Goal: Information Seeking & Learning: Learn about a topic

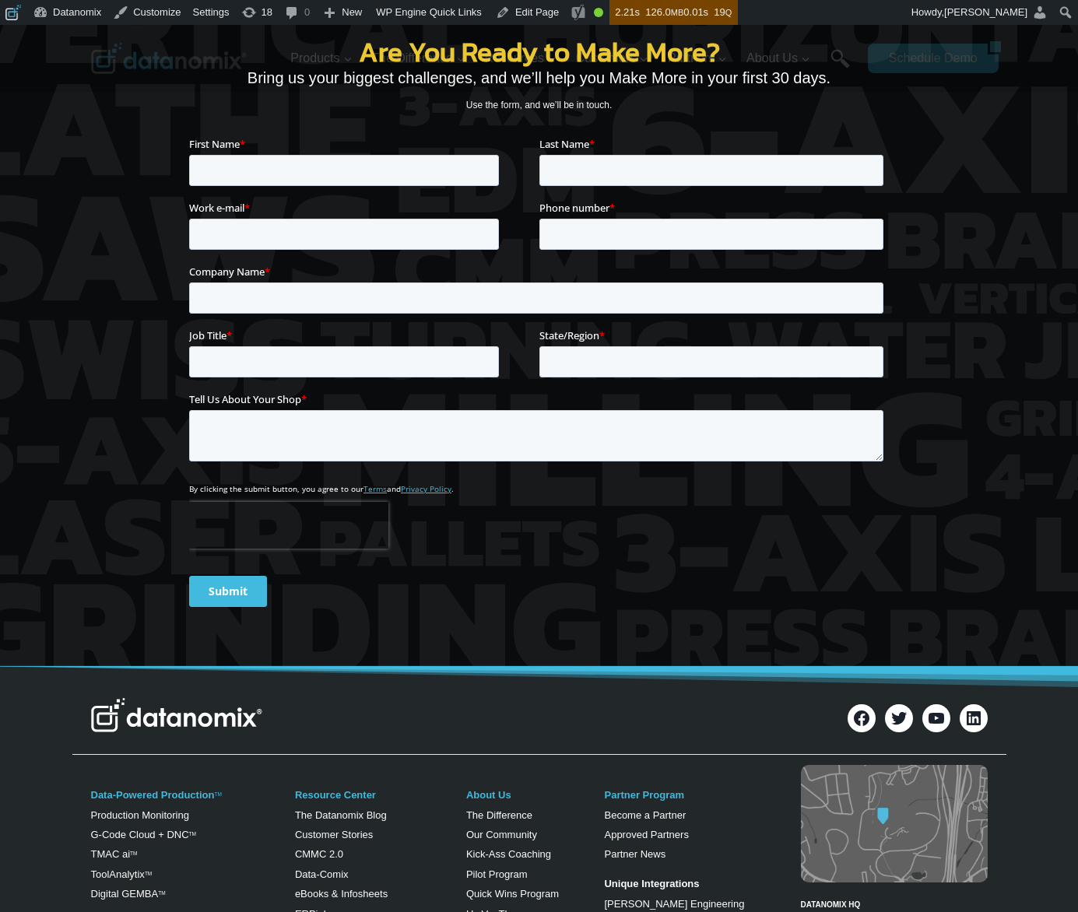
scroll to position [5278, 0]
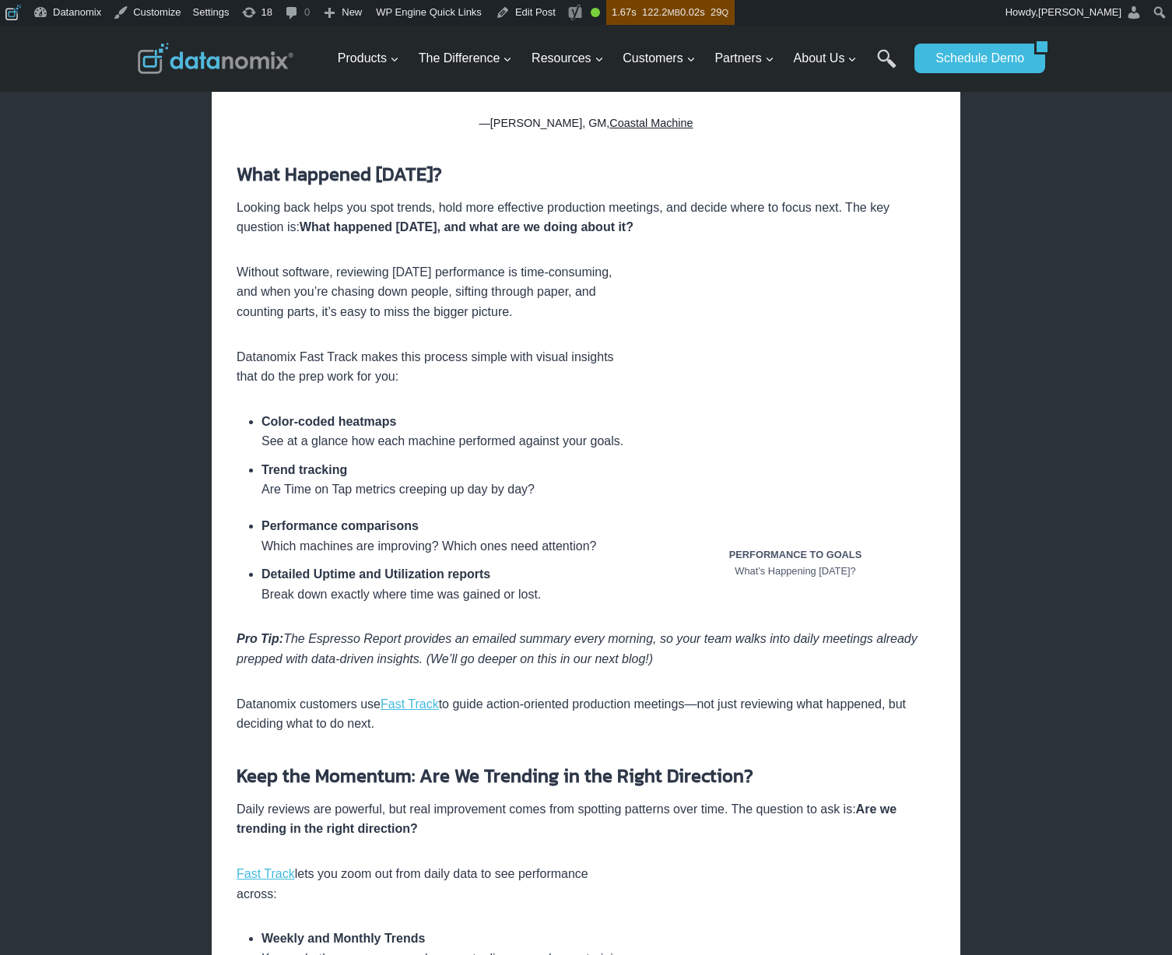
scroll to position [1481, 0]
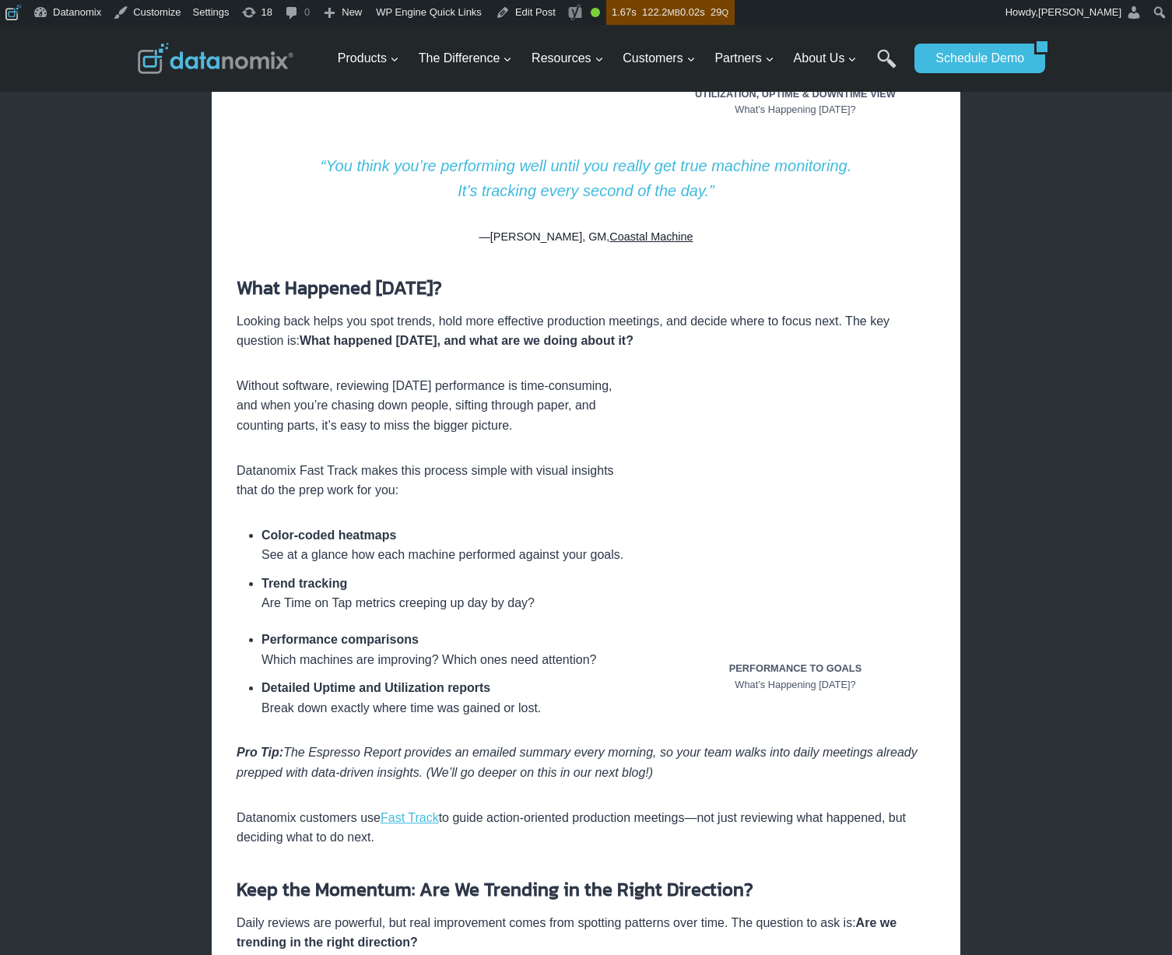
drag, startPoint x: 247, startPoint y: 284, endPoint x: 495, endPoint y: 287, distance: 248.4
click at [495, 287] on h3 "What Happened [DATE]?" at bounding box center [586, 288] width 699 height 28
copy strong "What Happened [DATE]?"
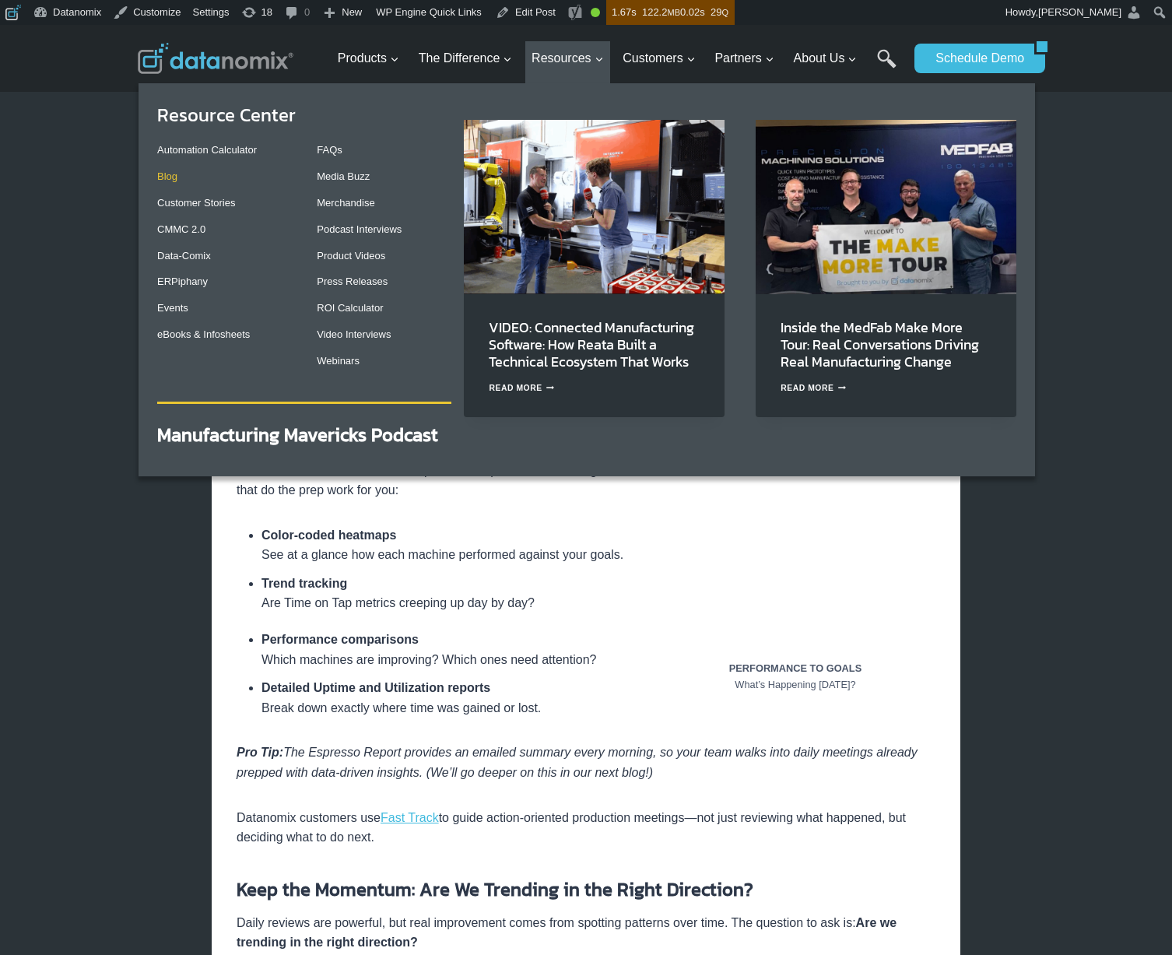
click at [165, 176] on link "Blog" at bounding box center [167, 176] width 20 height 12
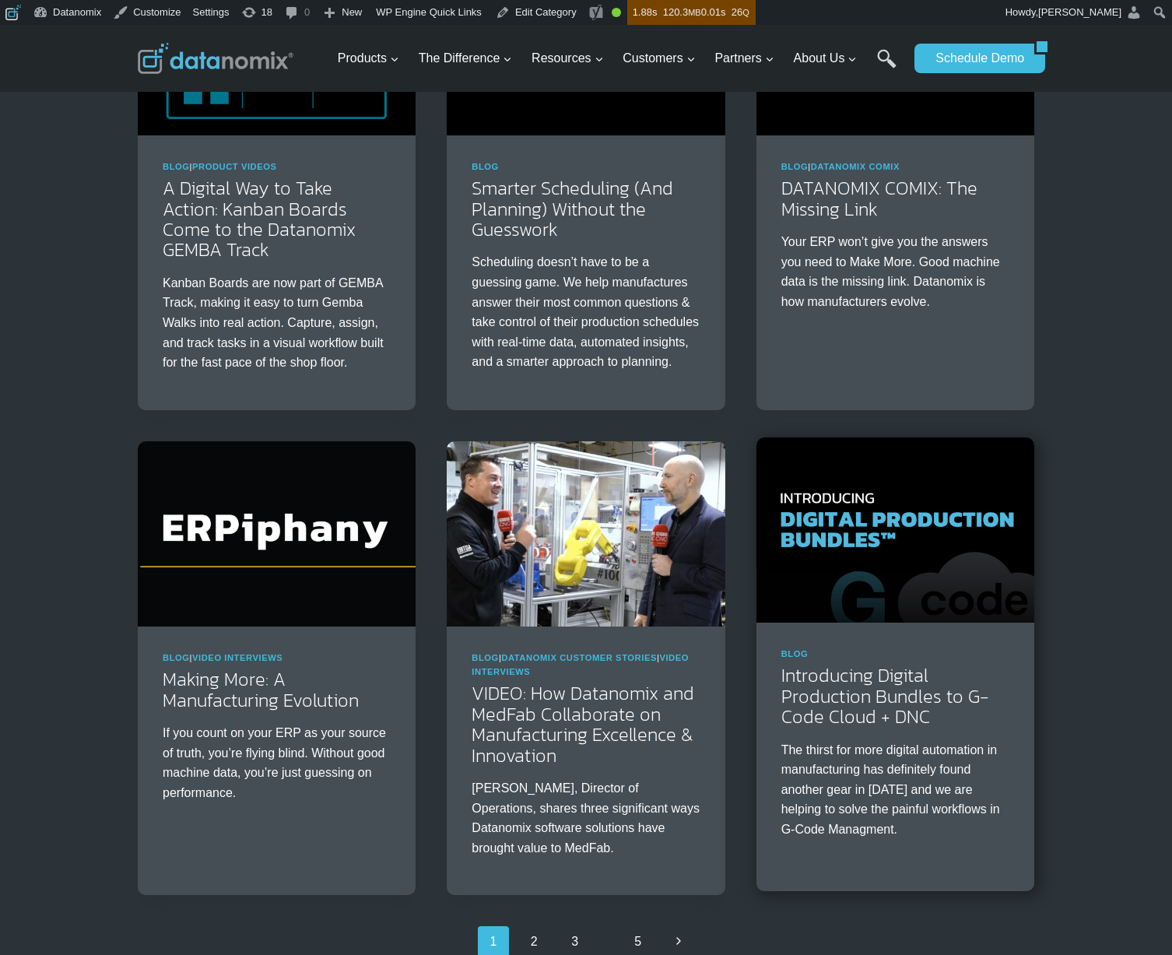
scroll to position [2237, 0]
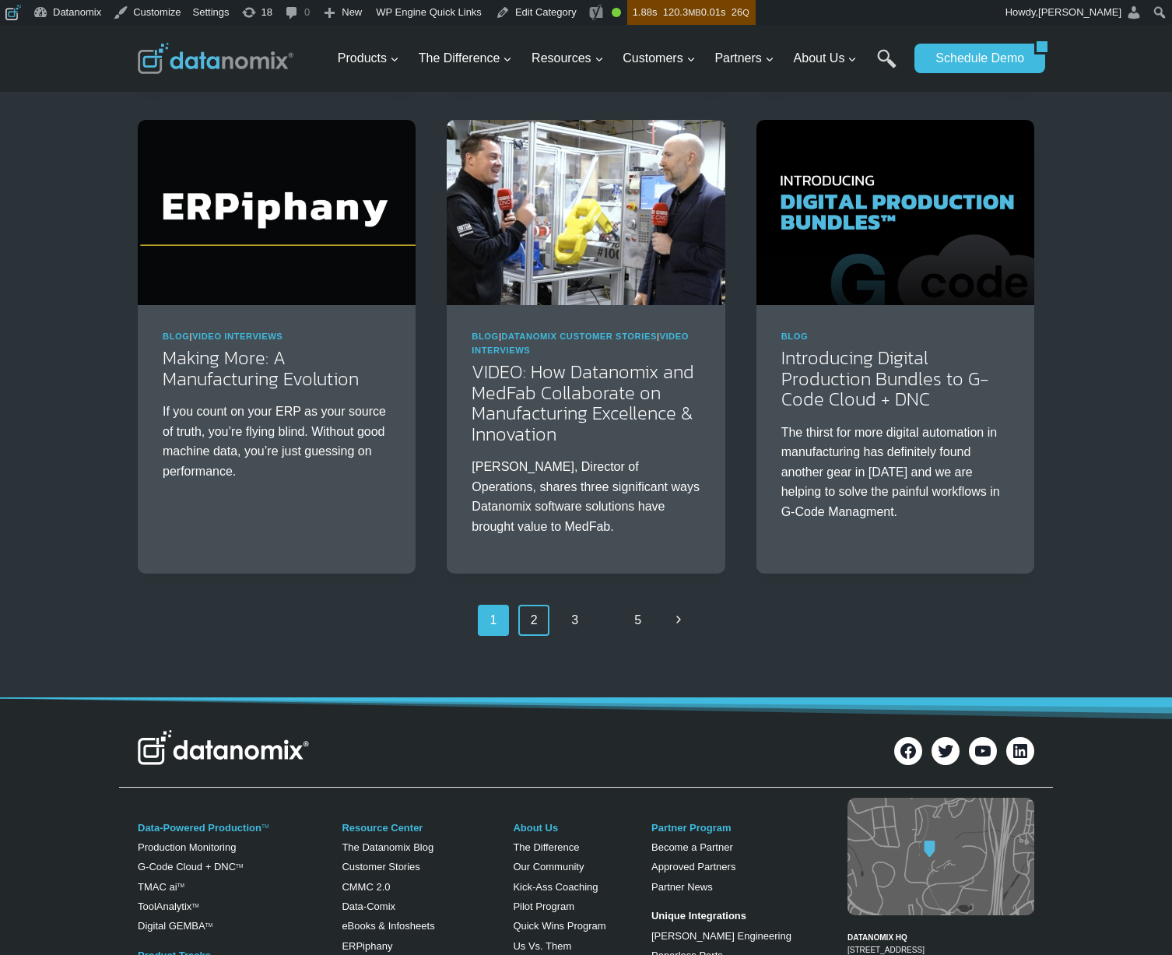
click at [543, 636] on link "2" at bounding box center [533, 620] width 31 height 31
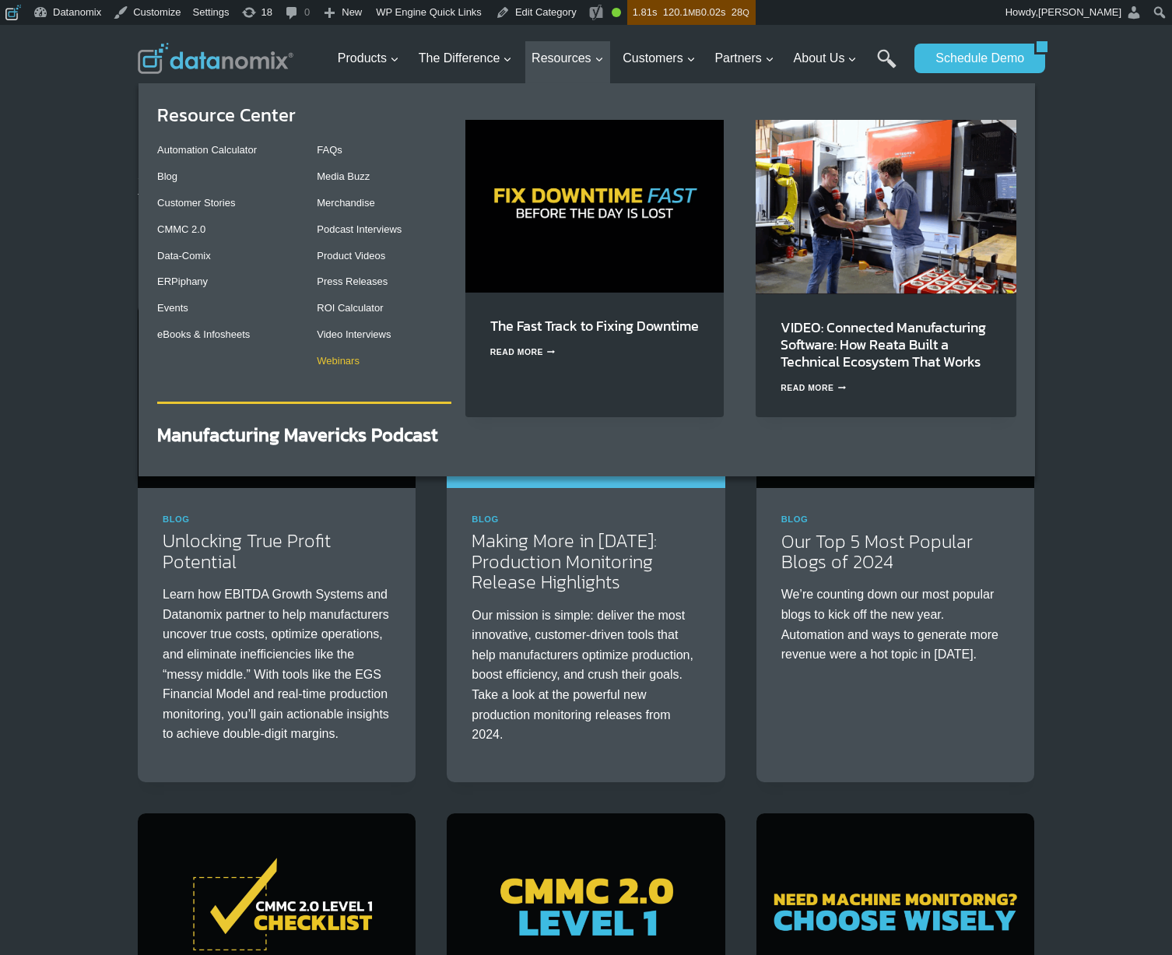
click at [353, 364] on link "Webinars" at bounding box center [338, 361] width 43 height 12
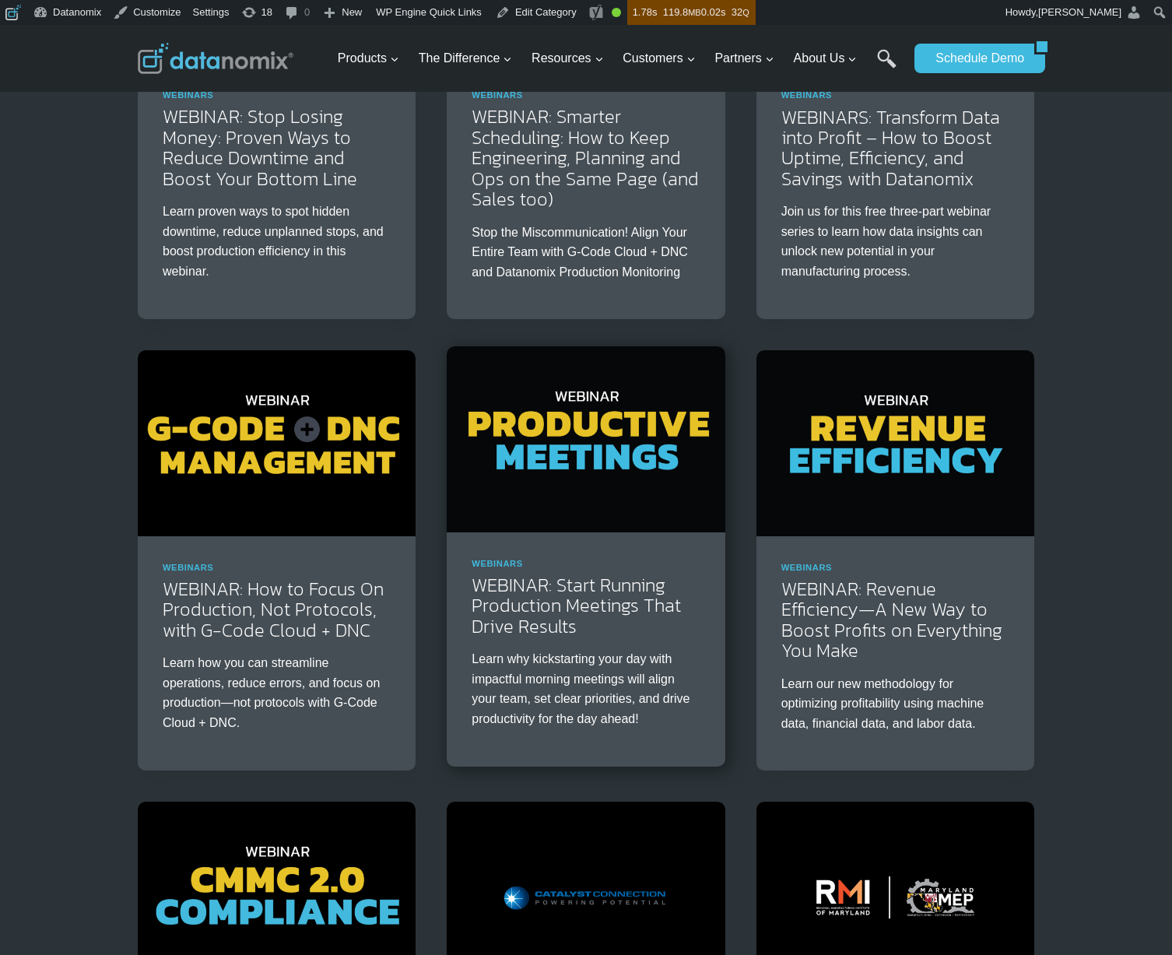
scroll to position [568, 0]
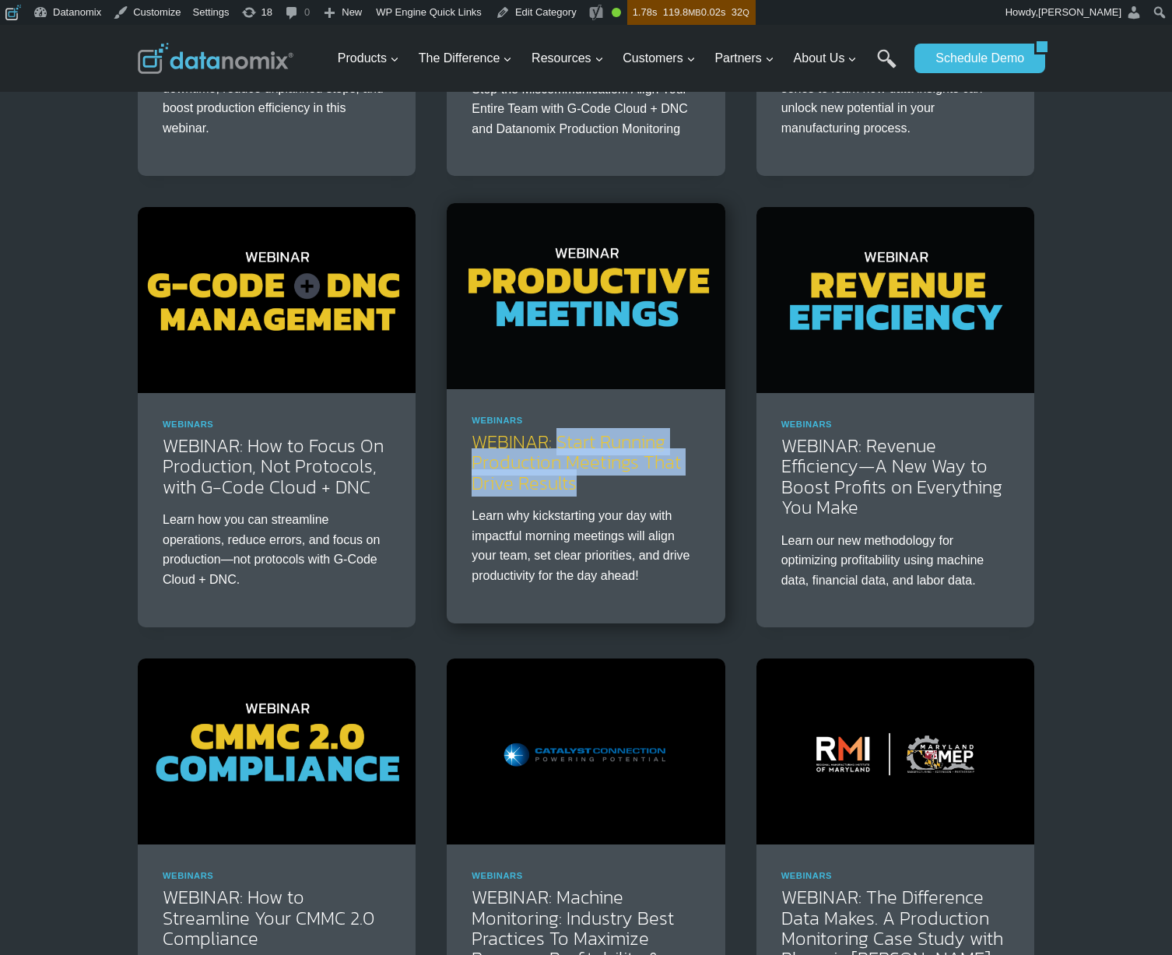
drag, startPoint x: 608, startPoint y: 494, endPoint x: 557, endPoint y: 445, distance: 70.5
click at [557, 445] on div "Webinars WEBINAR: Start Running Production Meetings That Drive Results Learn wh…" at bounding box center [586, 506] width 278 height 234
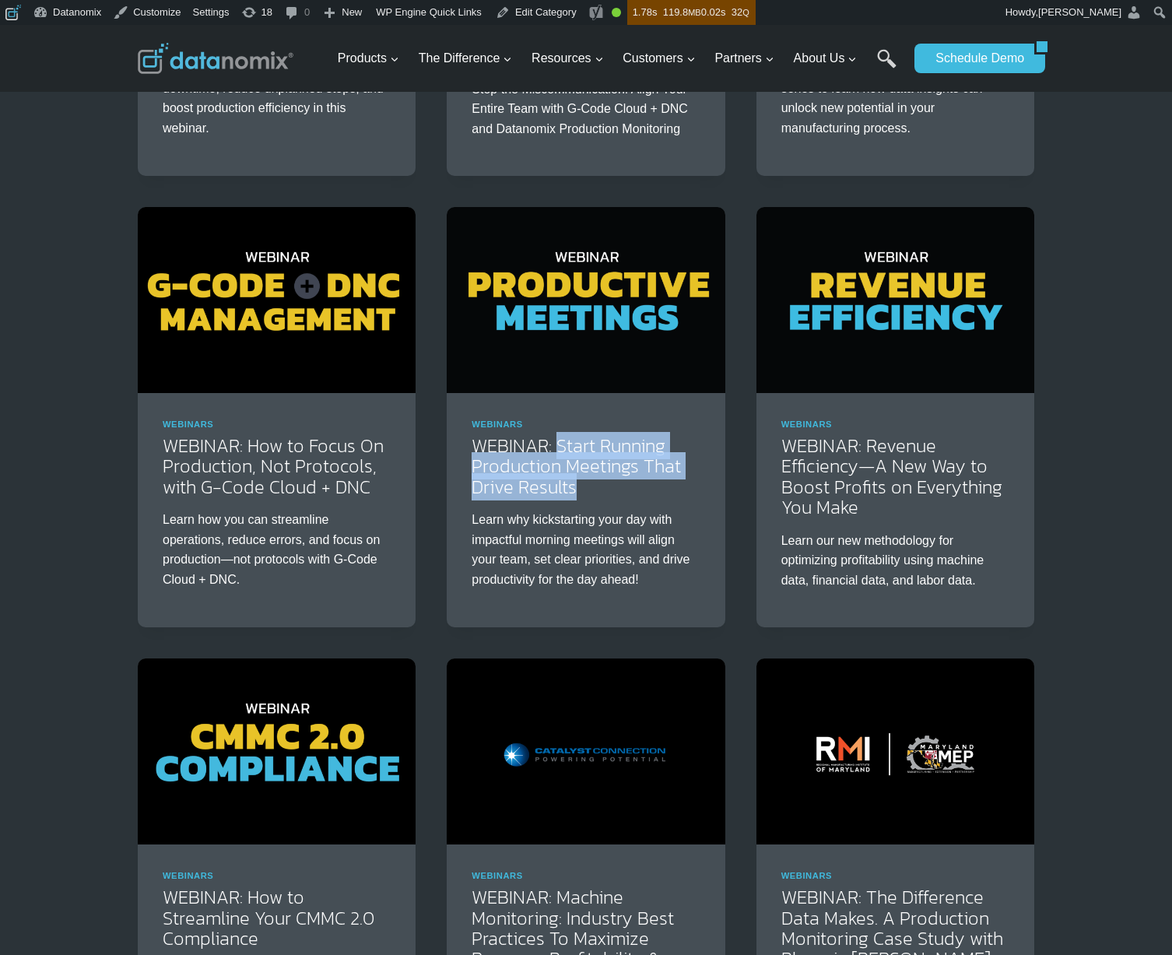
copy link "Start Running Production Meetings That Drive Results"
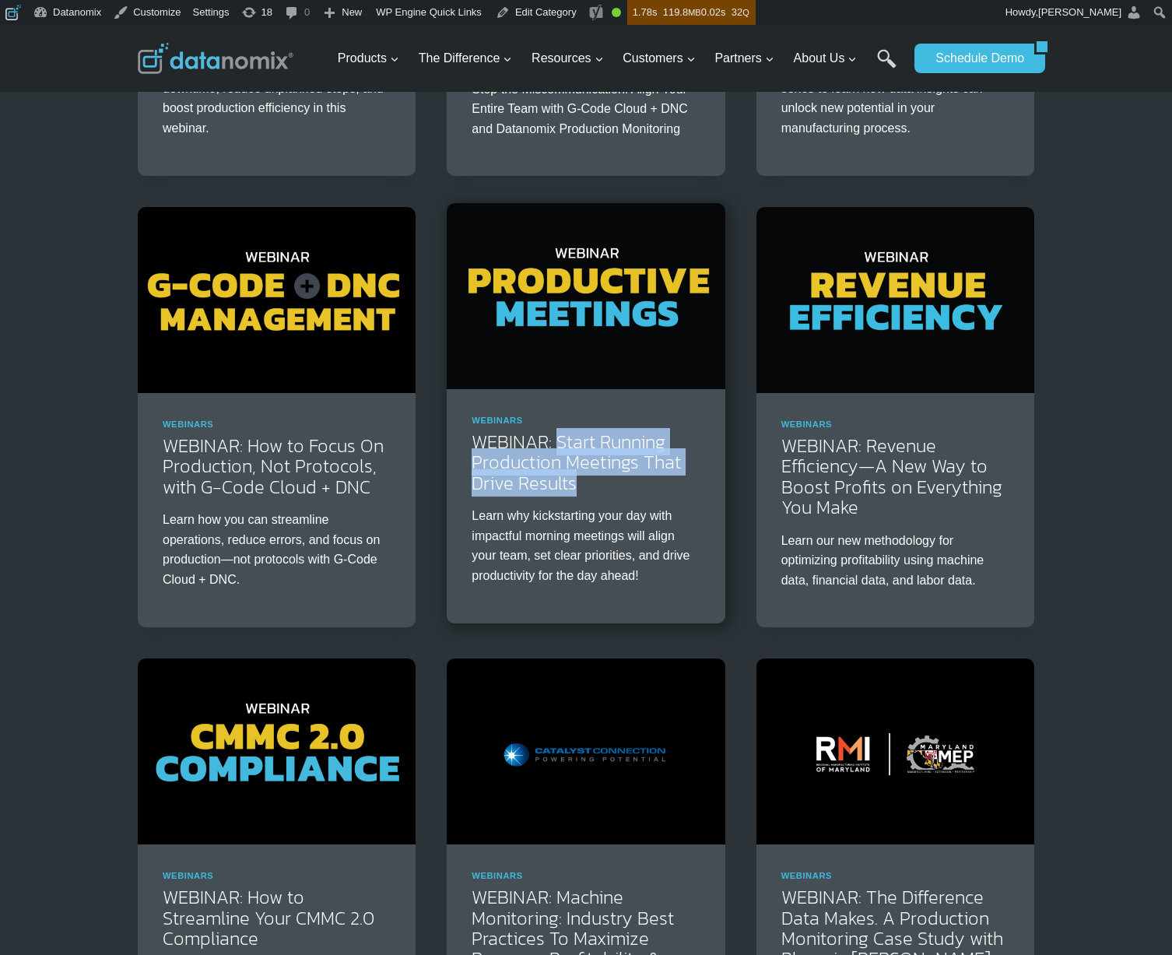
click at [617, 309] on img at bounding box center [586, 295] width 278 height 185
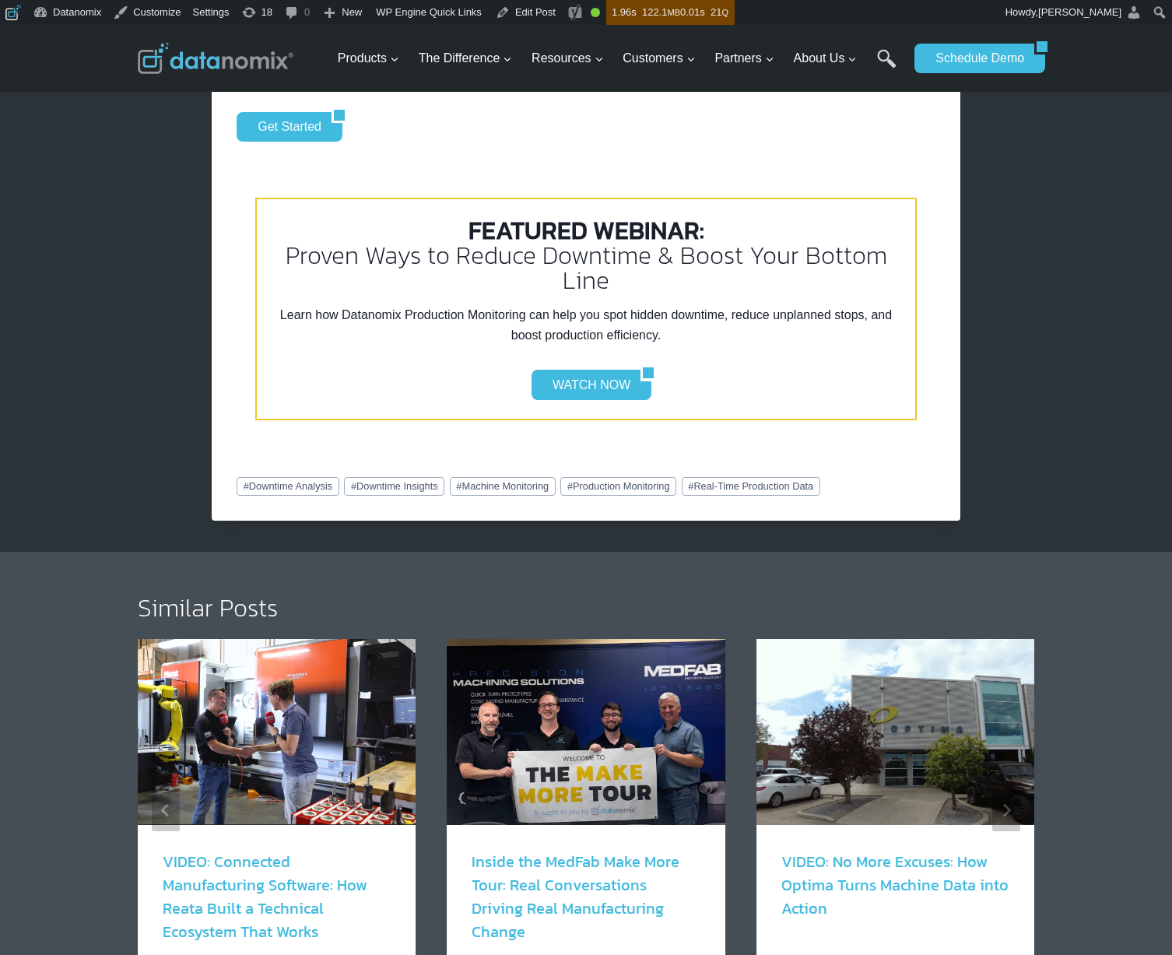
scroll to position [2389, 0]
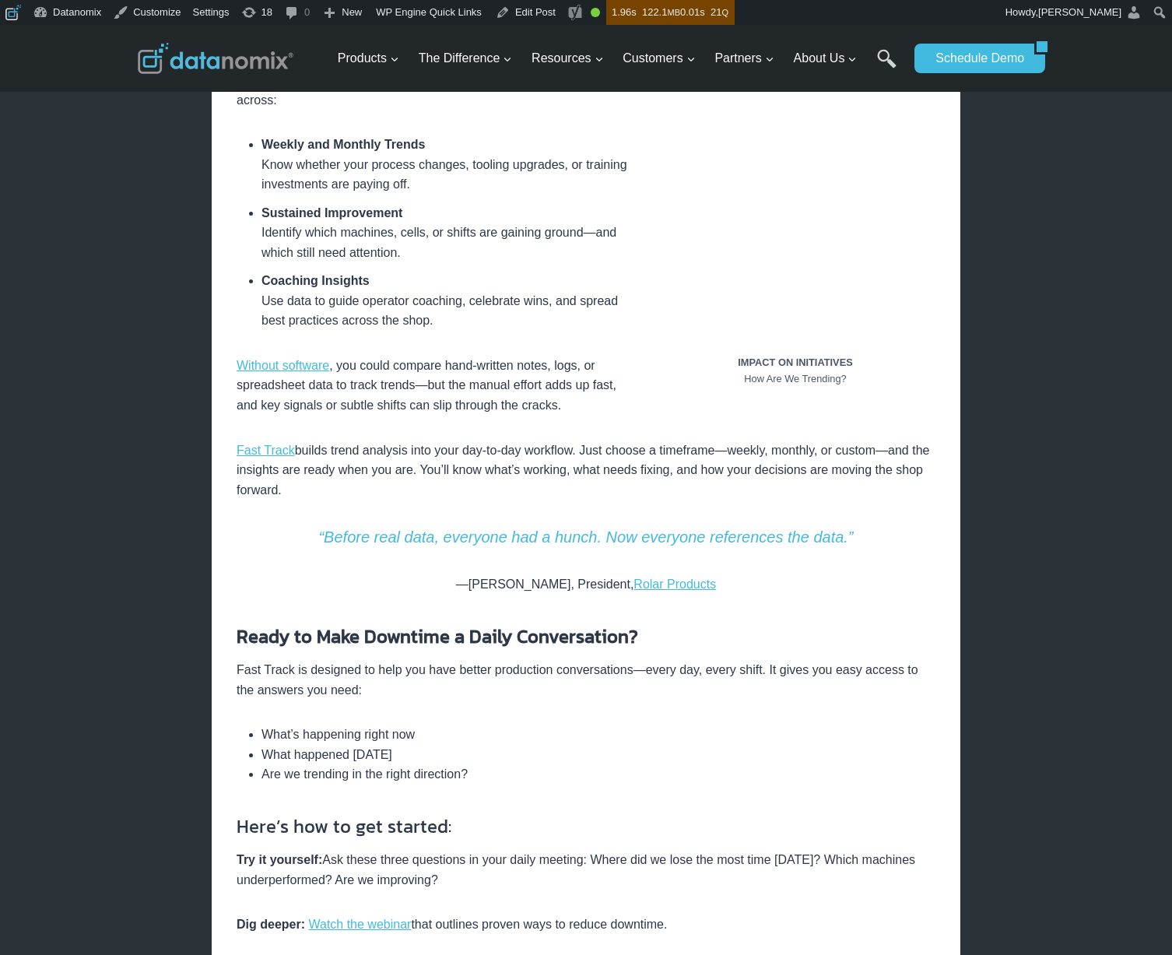
click at [525, 10] on link "Edit Post" at bounding box center [526, 12] width 72 height 25
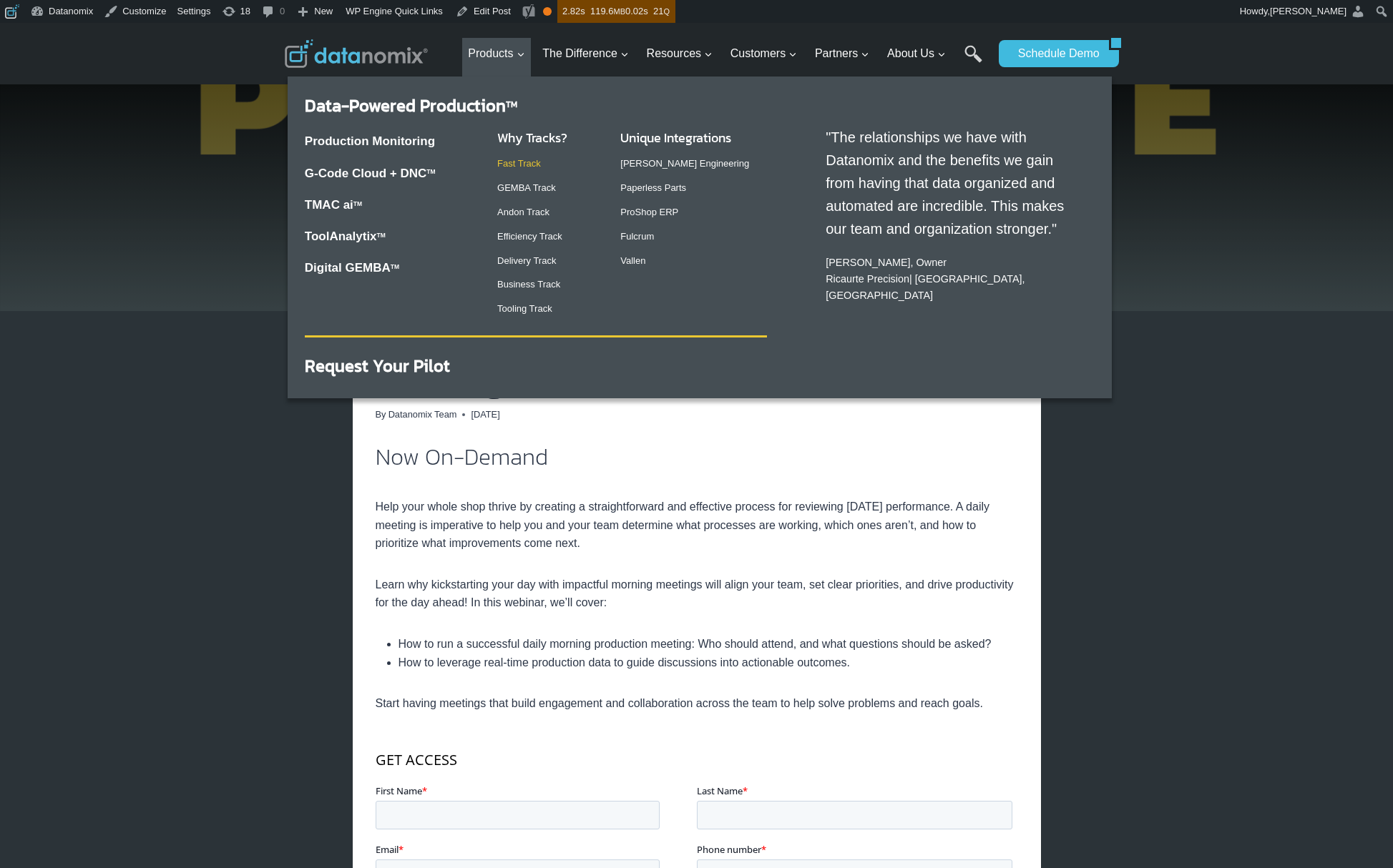
click at [524, 165] on link "Fast Track" at bounding box center [518, 163] width 43 height 11
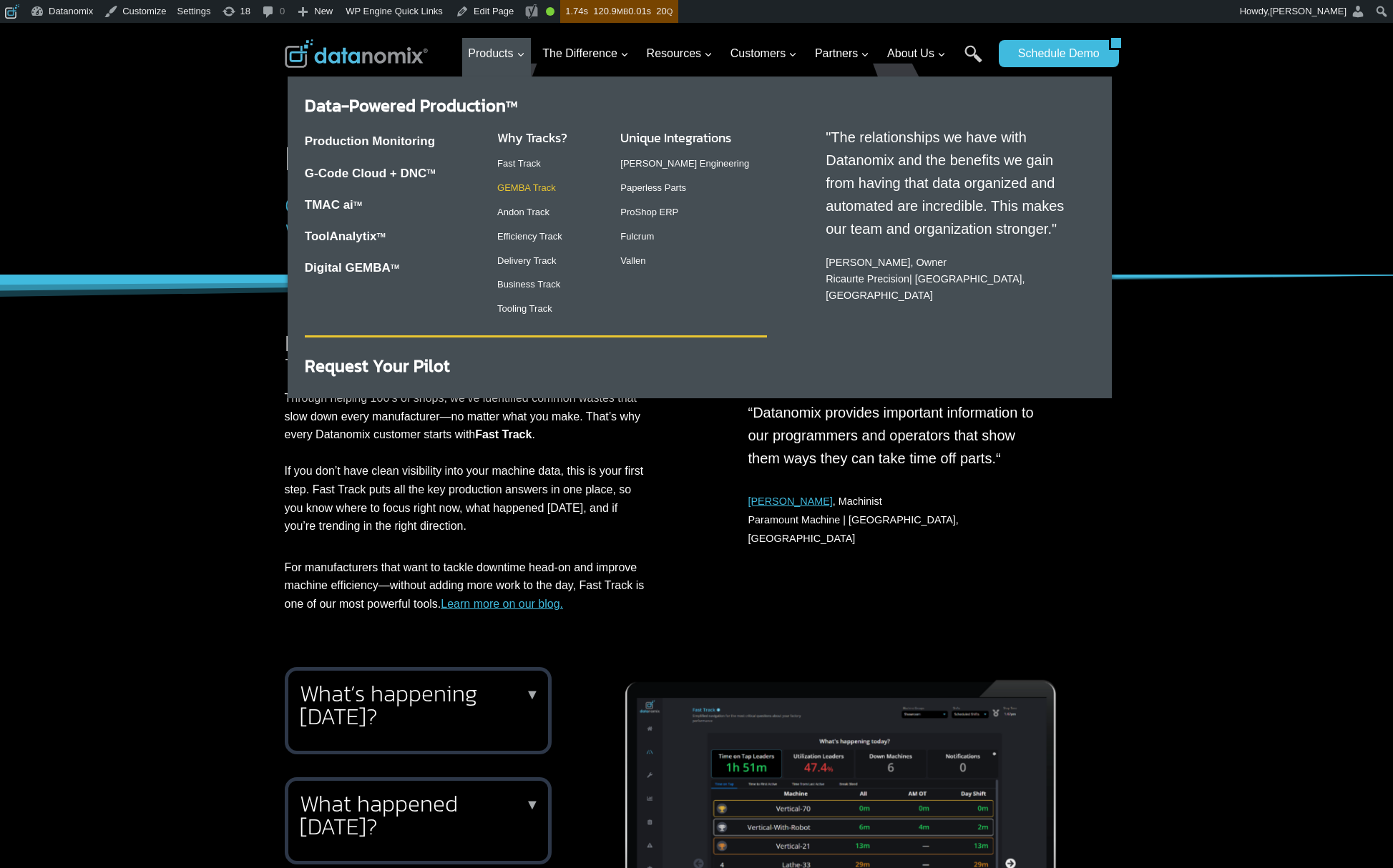
click at [538, 191] on link "GEMBA Track" at bounding box center [527, 188] width 59 height 11
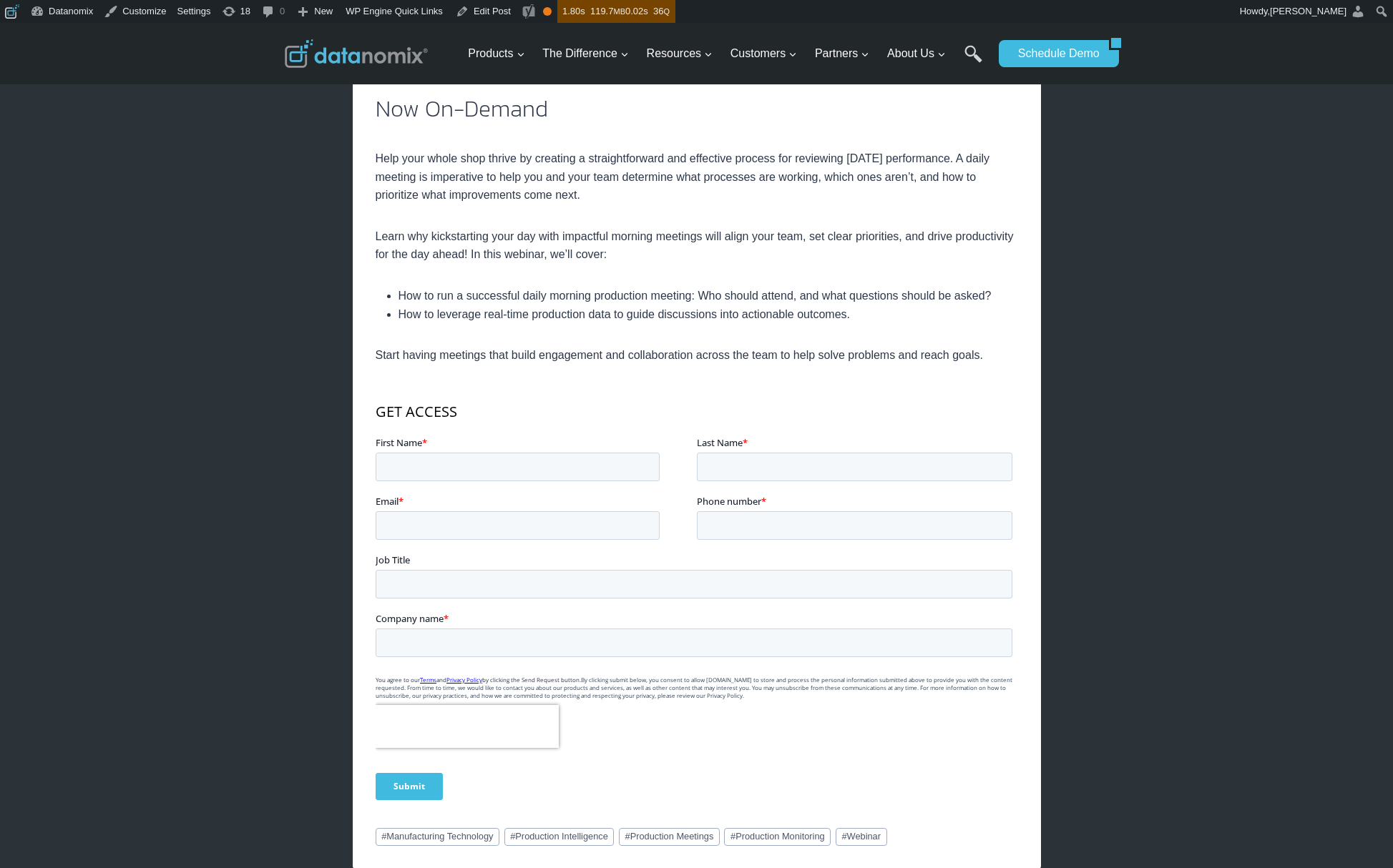
scroll to position [498, 0]
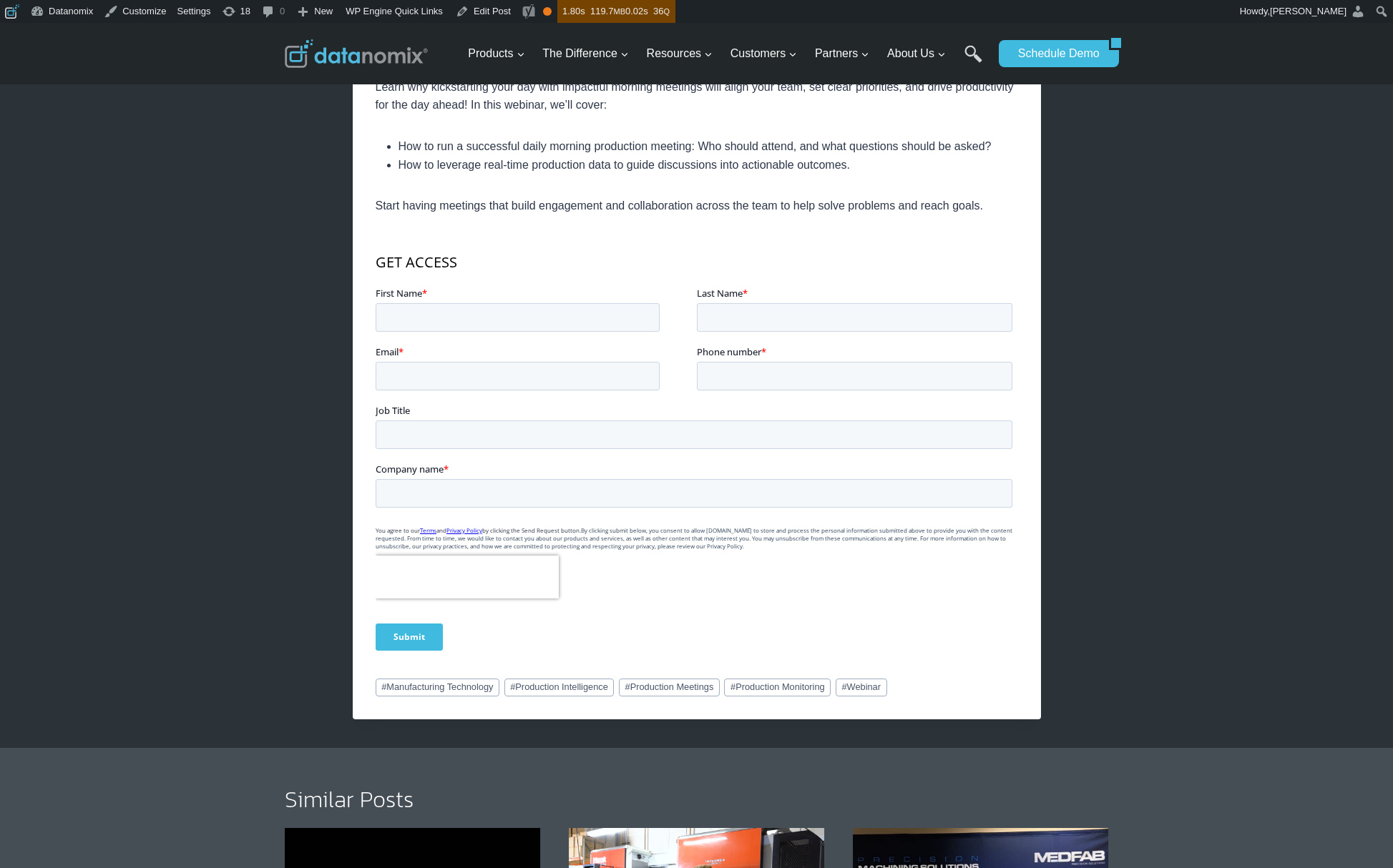
click at [1293, 187] on div "× Home / Webinars / WEBINAR: Start Running Production Meetings That Drive Resul…" at bounding box center [696, 398] width 1393 height 1746
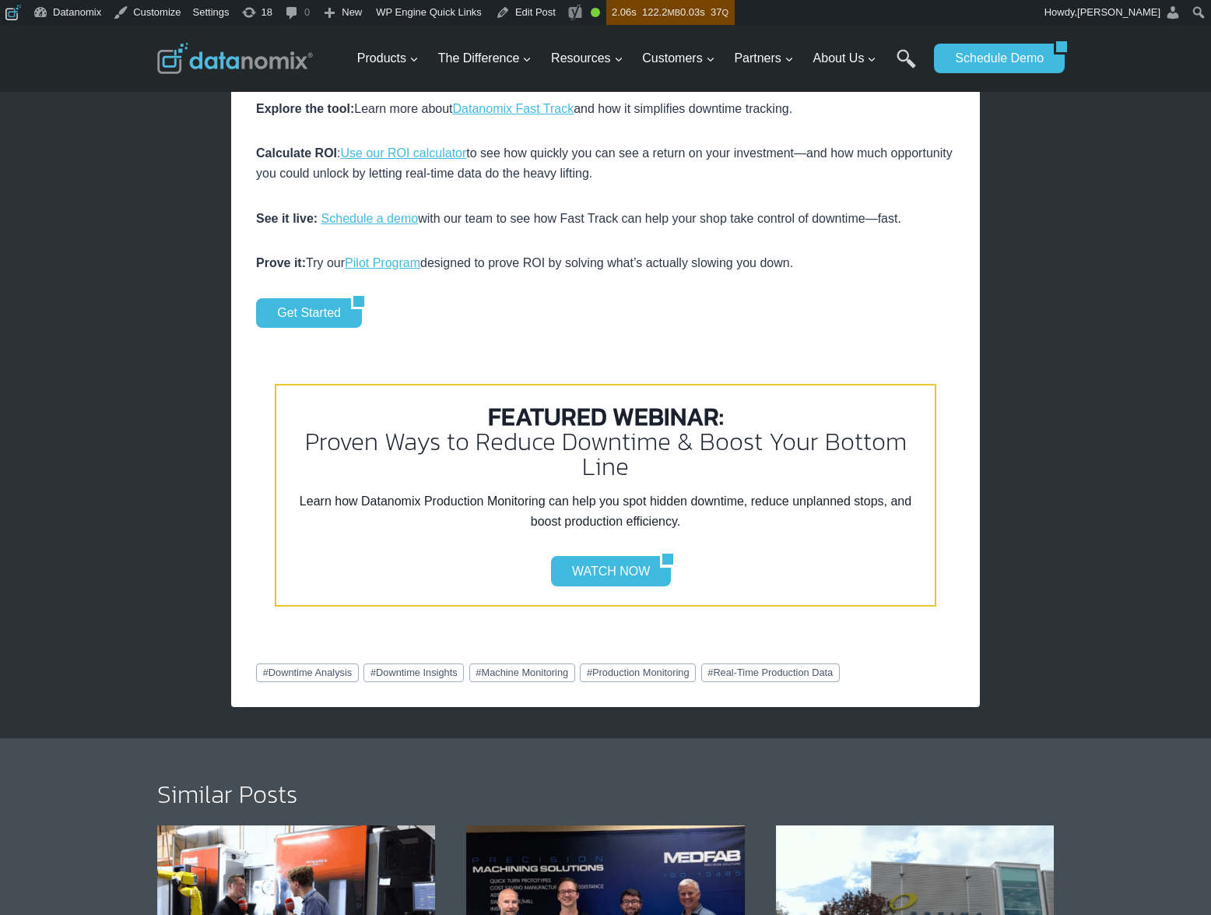
scroll to position [3344, 0]
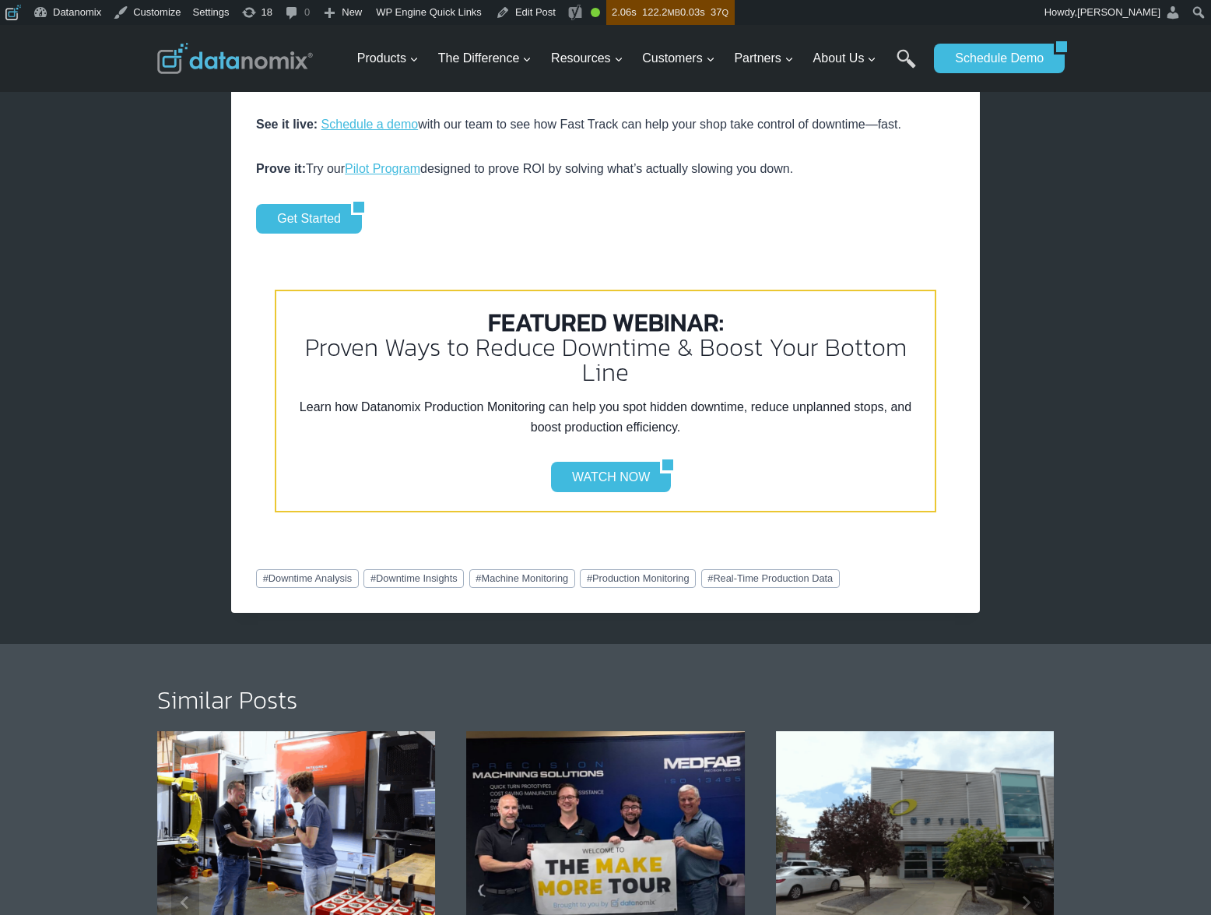
click at [273, 56] on img at bounding box center [235, 58] width 156 height 31
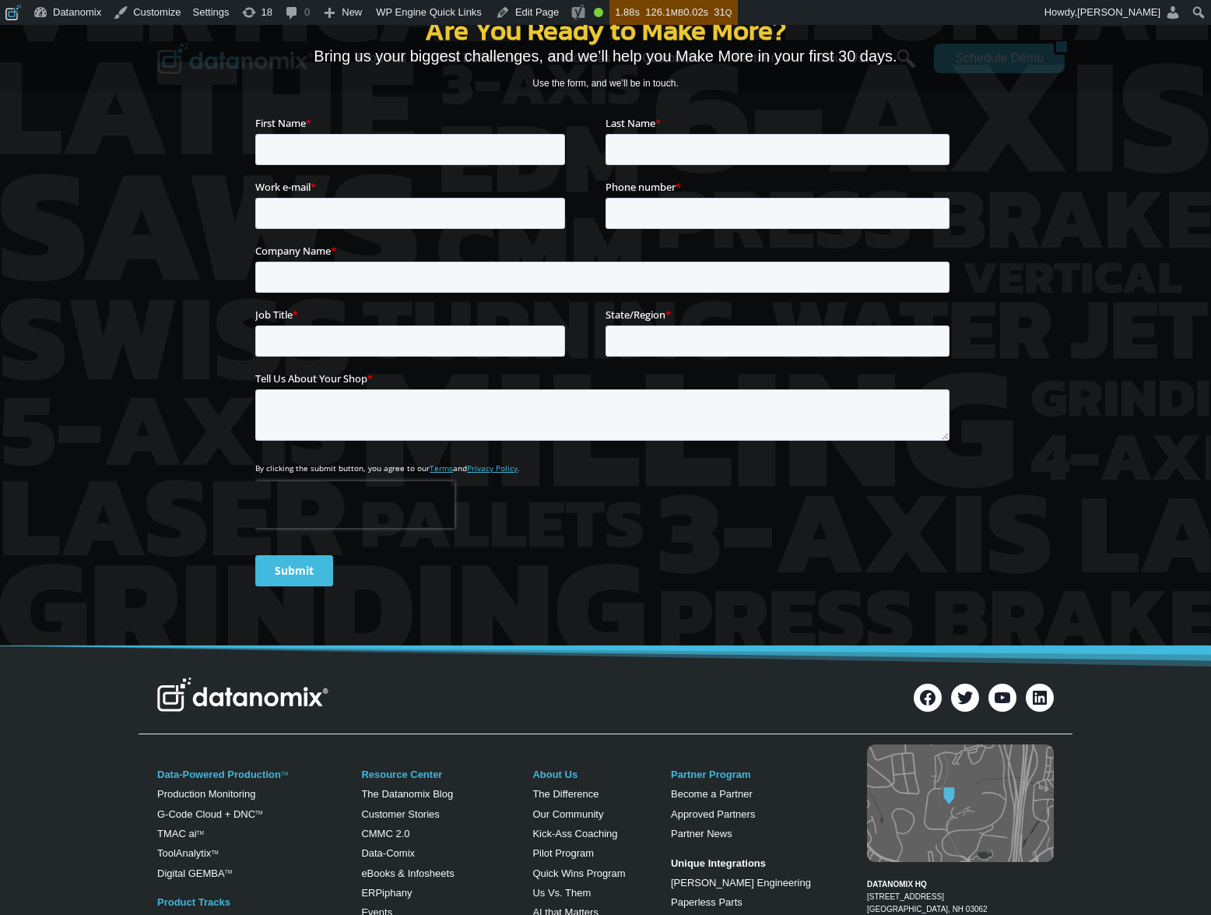
scroll to position [6033, 0]
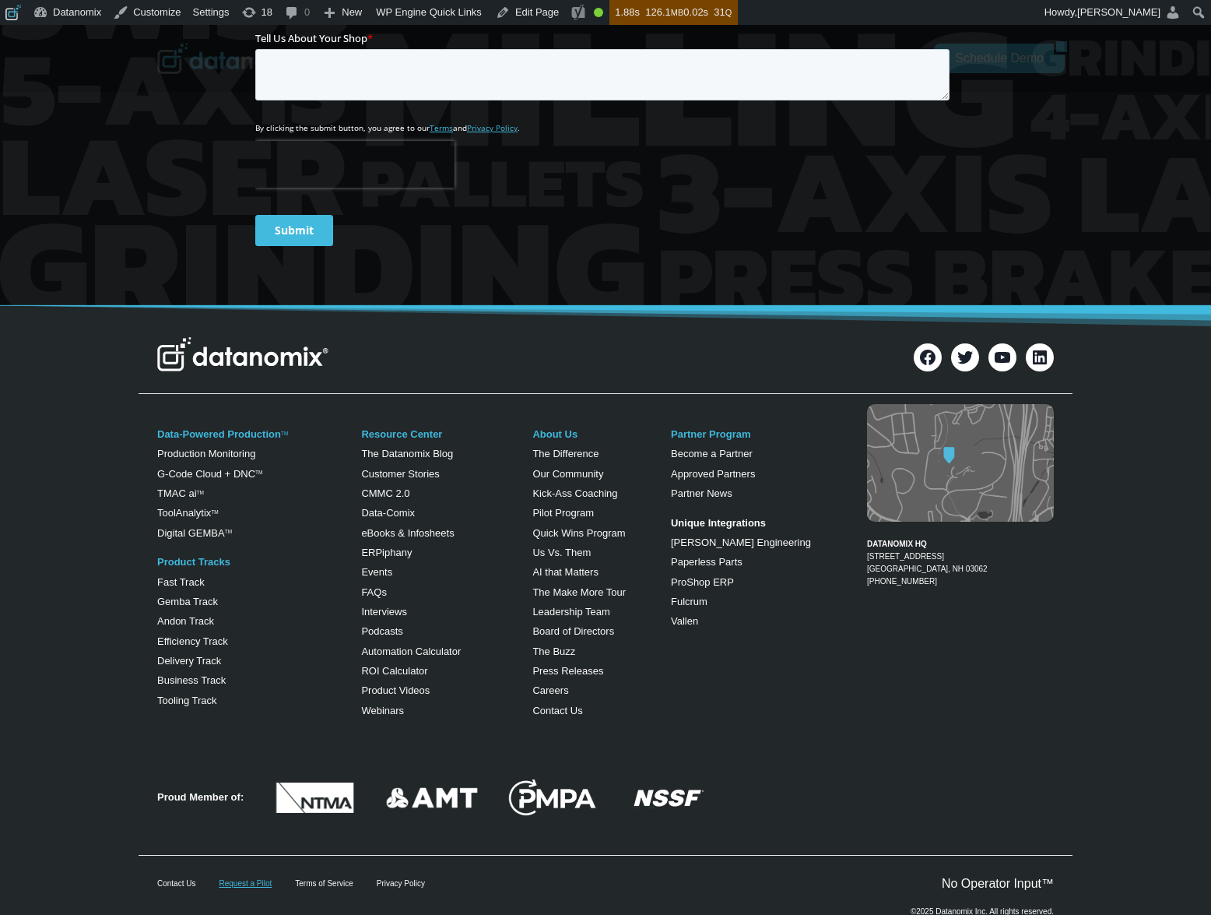
click at [255, 879] on link "Request a Pilot" at bounding box center [245, 883] width 53 height 9
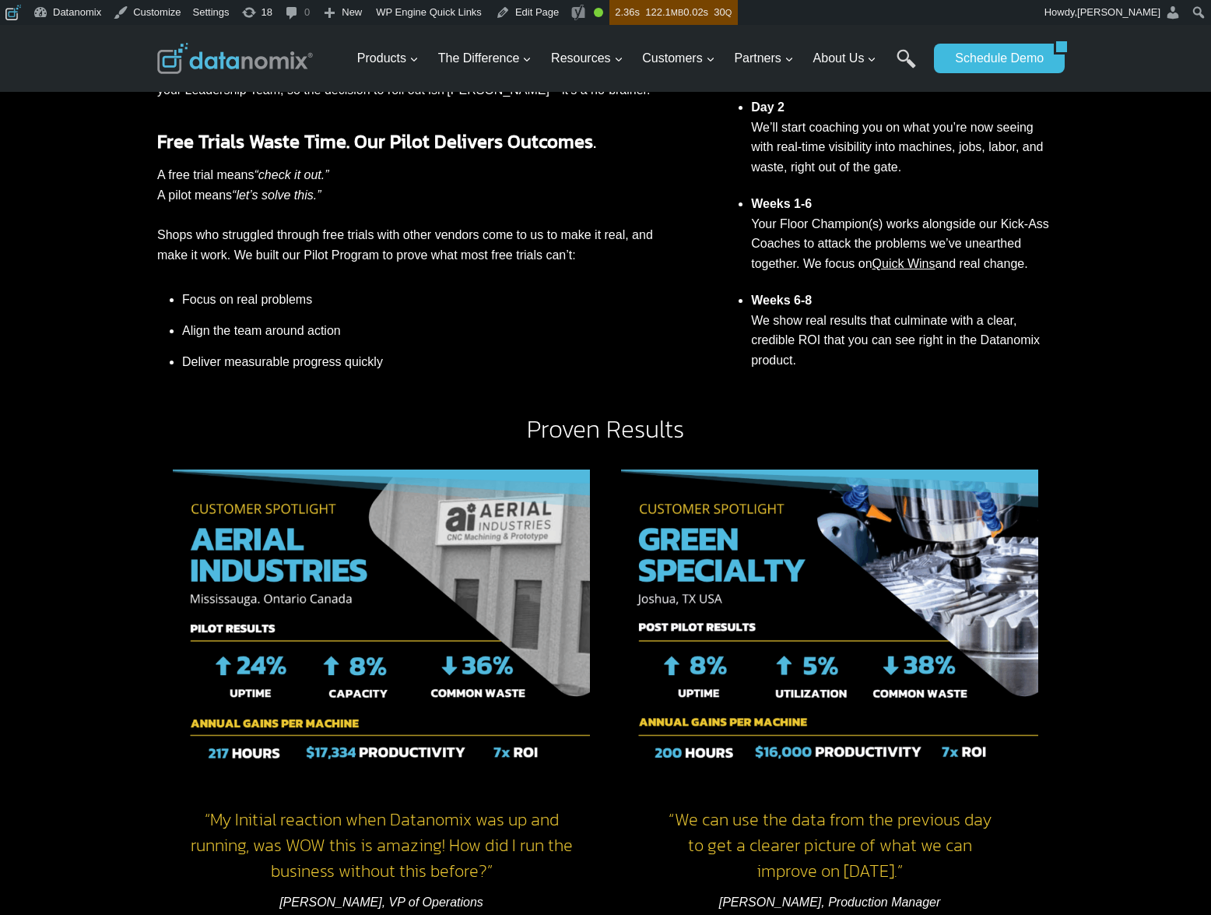
scroll to position [916, 0]
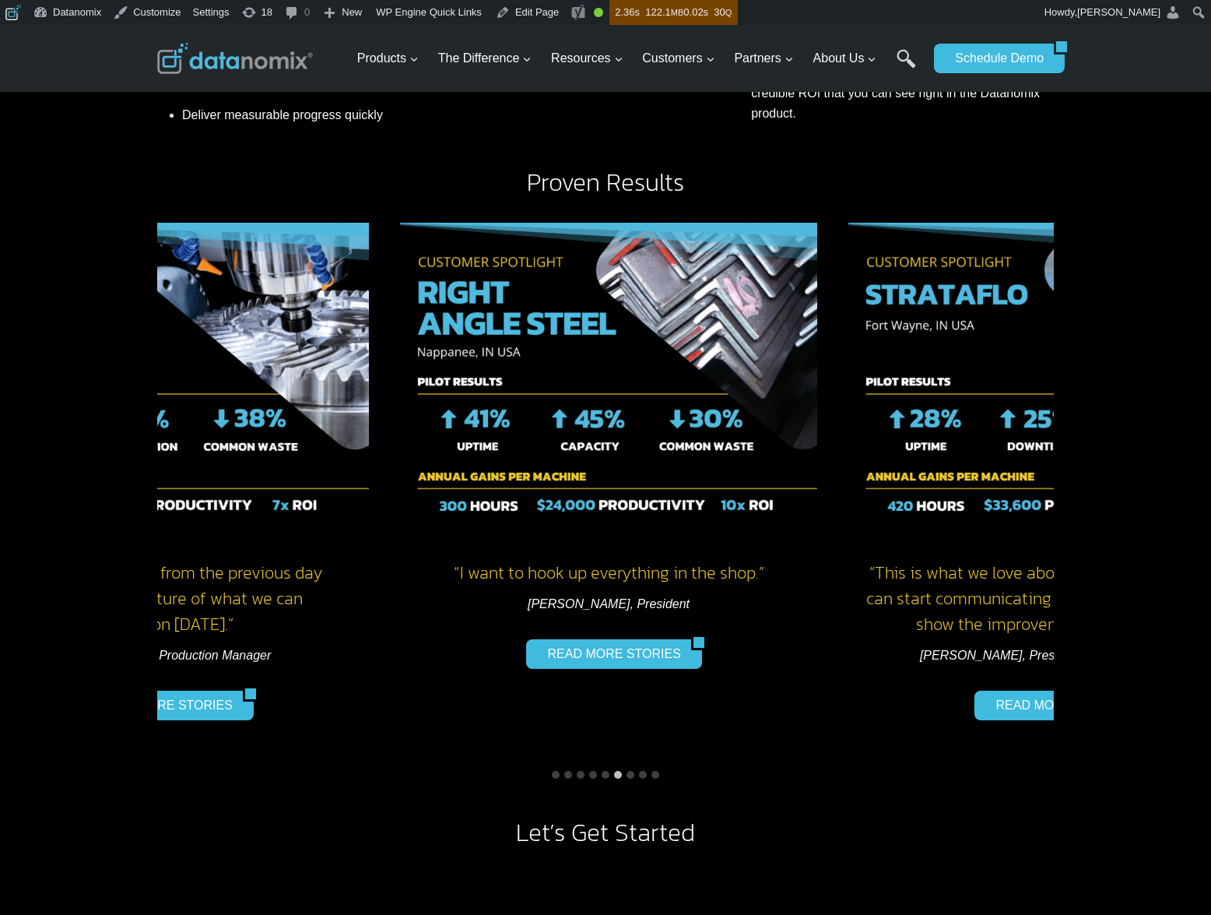
drag, startPoint x: 736, startPoint y: 468, endPoint x: 239, endPoint y: 475, distance: 496.7
click at [400, 475] on img "7 of 9" at bounding box center [608, 378] width 417 height 311
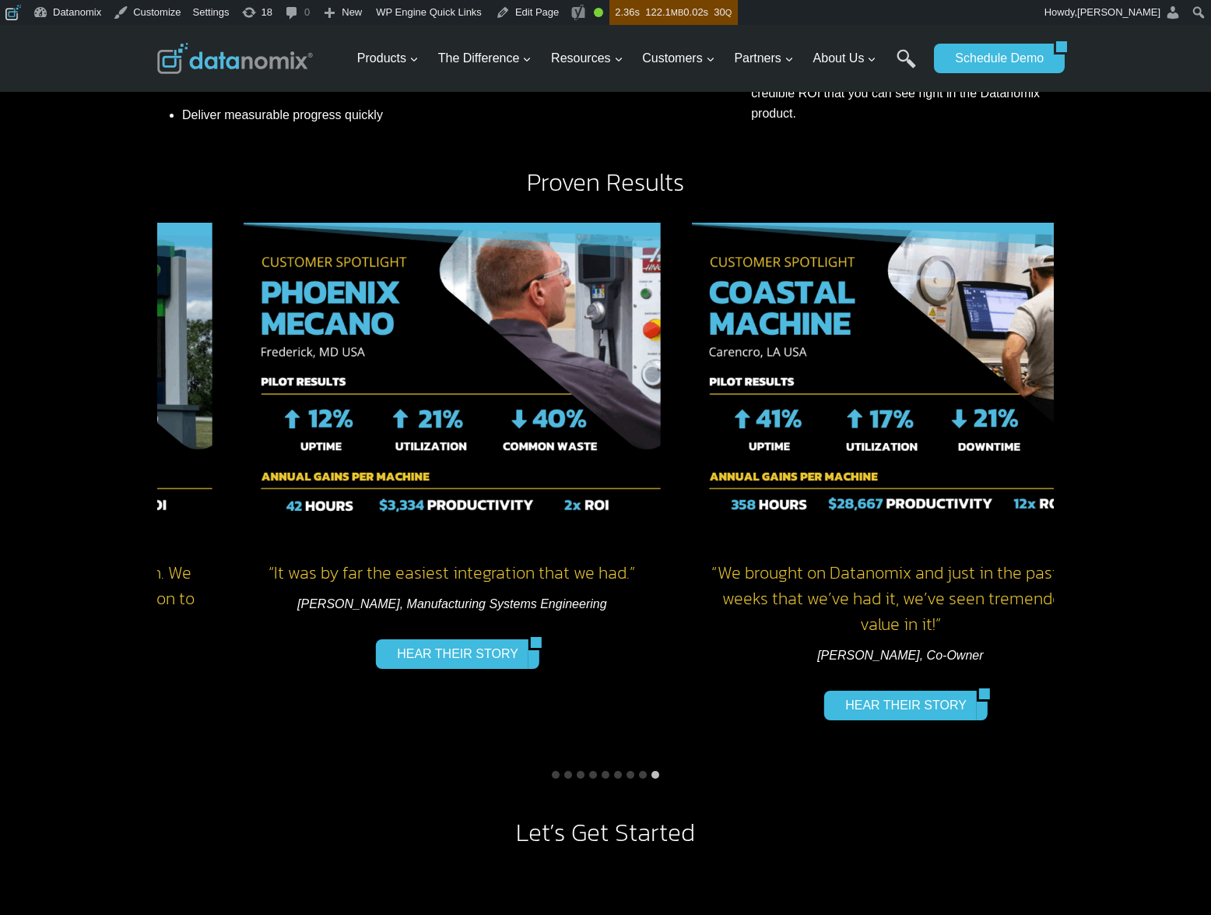
drag, startPoint x: 861, startPoint y: 442, endPoint x: 441, endPoint y: 468, distance: 420.4
click at [446, 467] on img "9 of 9" at bounding box center [452, 378] width 417 height 311
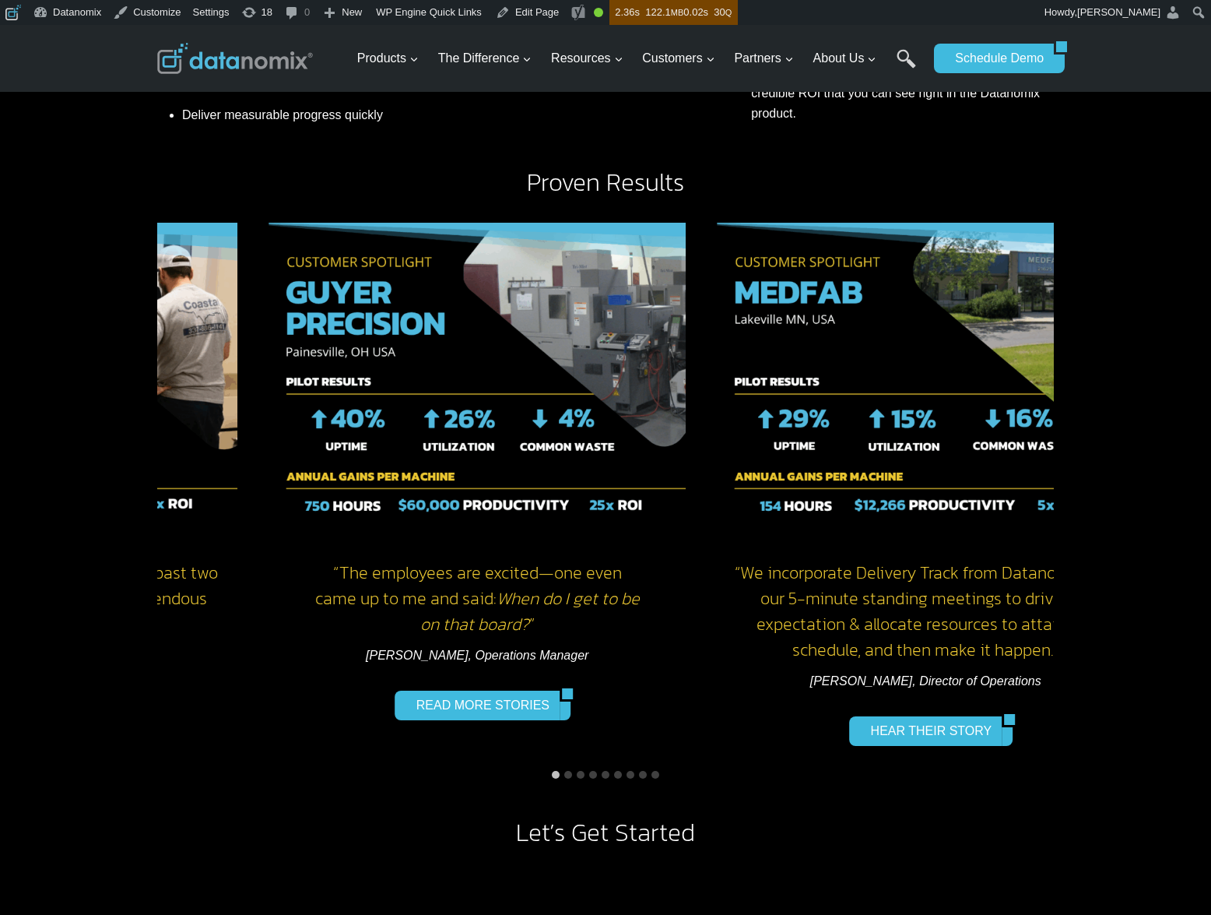
drag, startPoint x: 814, startPoint y: 445, endPoint x: 200, endPoint y: 494, distance: 615.3
click at [217, 492] on img "1 of 9" at bounding box center [28, 378] width 417 height 311
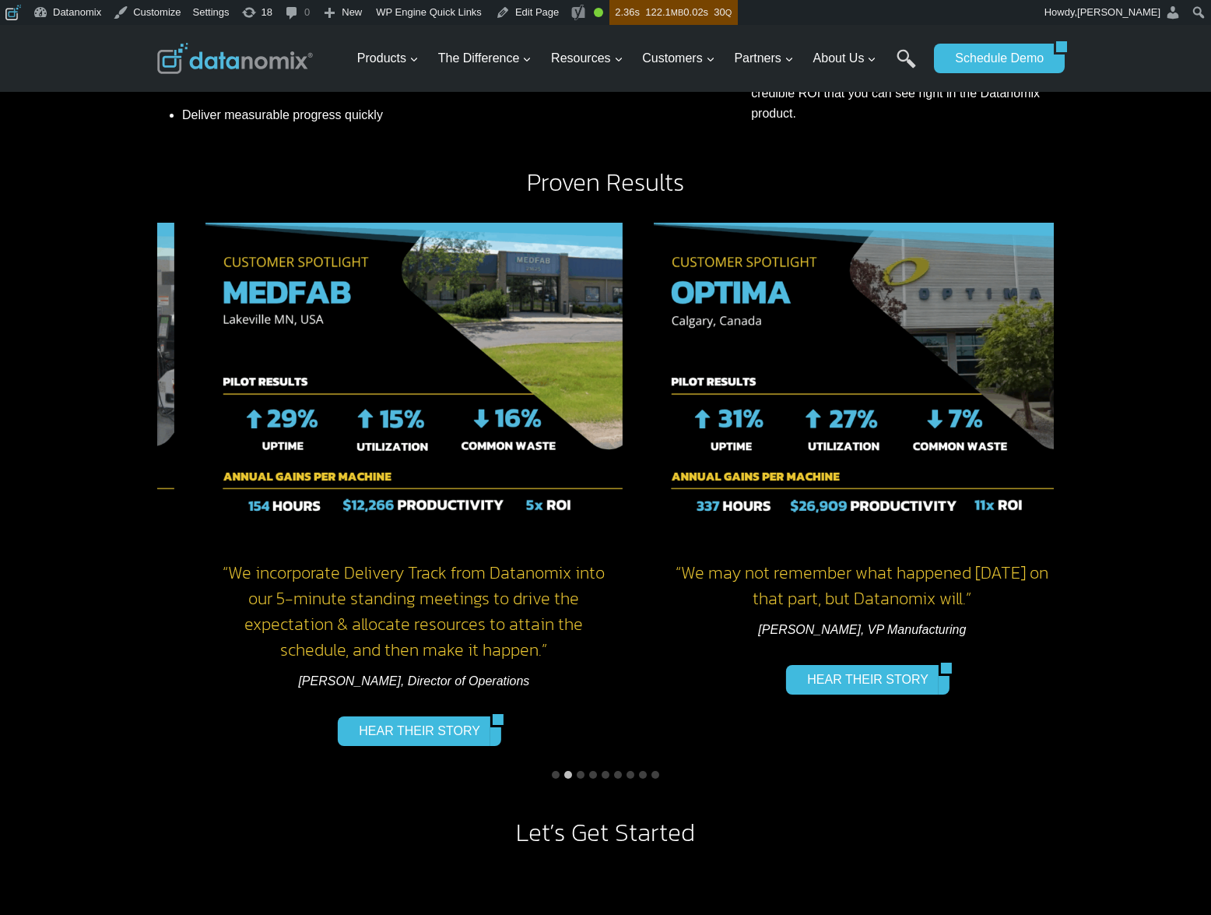
drag, startPoint x: 754, startPoint y: 464, endPoint x: 457, endPoint y: 473, distance: 297.5
click at [458, 473] on img "3 of 9" at bounding box center [414, 378] width 417 height 311
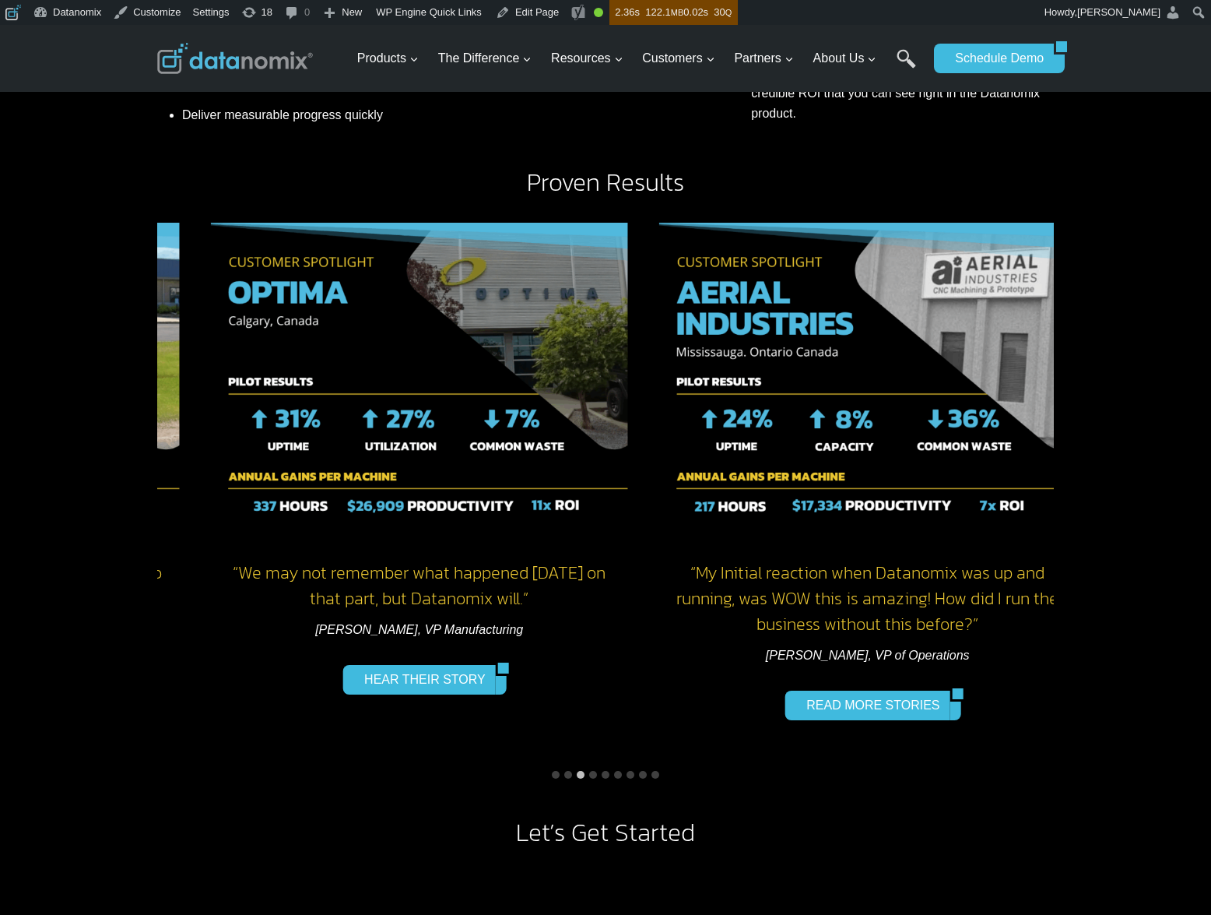
drag, startPoint x: 933, startPoint y: 447, endPoint x: 700, endPoint y: 465, distance: 233.5
click at [515, 464] on img "4 of 9" at bounding box center [419, 378] width 417 height 311
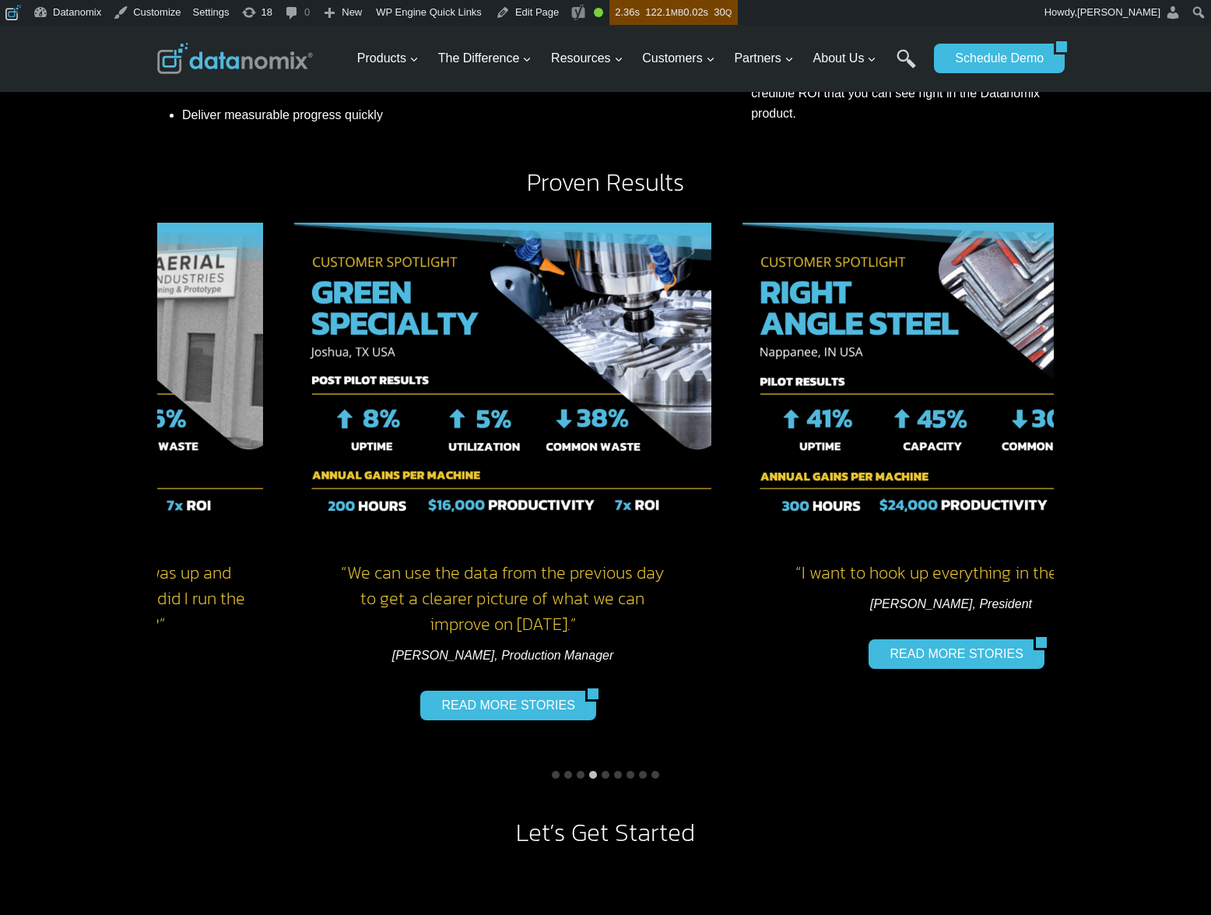
drag, startPoint x: 990, startPoint y: 448, endPoint x: 197, endPoint y: 460, distance: 793.4
click at [163, 469] on img "5 of 9" at bounding box center [54, 378] width 417 height 311
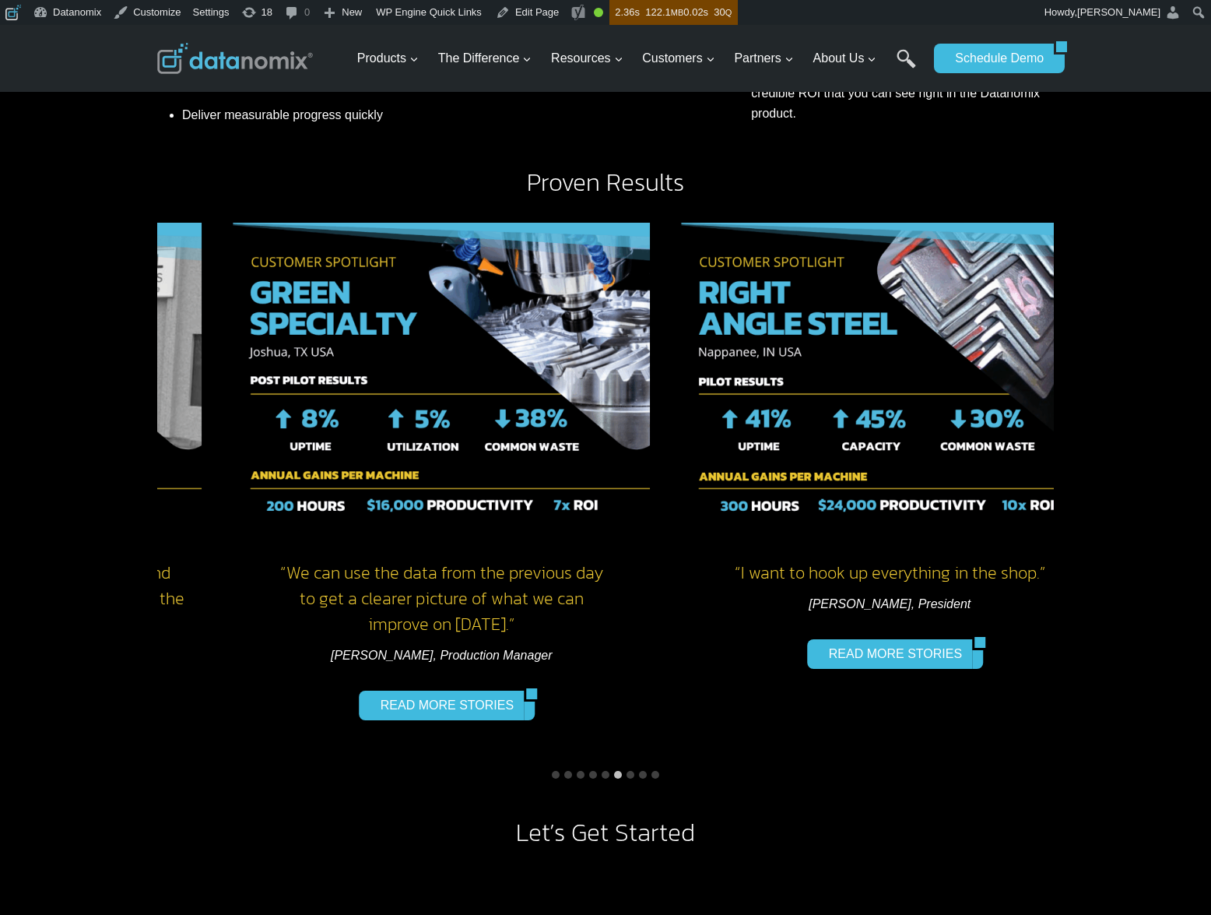
drag, startPoint x: 953, startPoint y: 417, endPoint x: 420, endPoint y: 444, distance: 533.1
click at [681, 445] on img "7 of 9" at bounding box center [889, 378] width 417 height 311
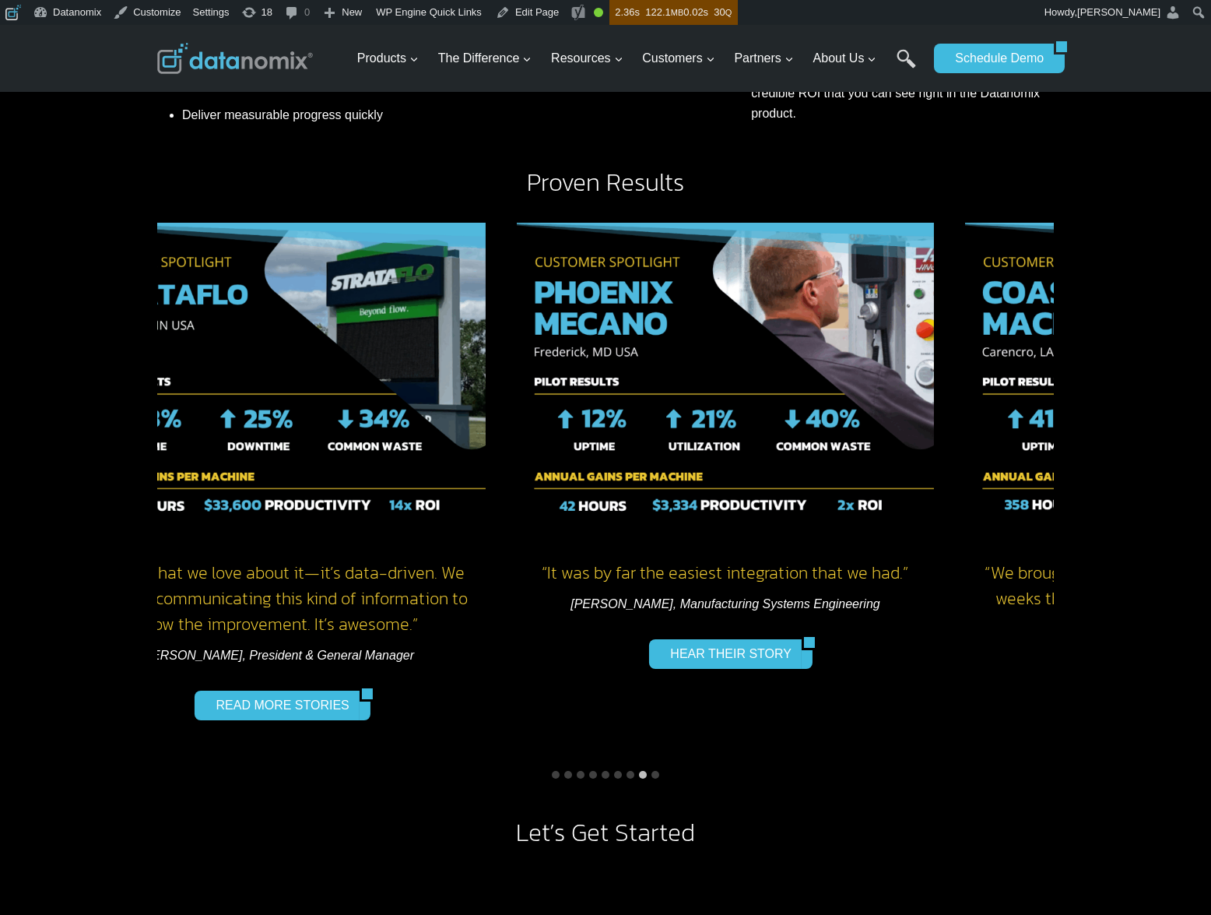
drag, startPoint x: 830, startPoint y: 434, endPoint x: 395, endPoint y: 445, distance: 434.5
click at [398, 445] on img "8 of 9" at bounding box center [277, 378] width 417 height 311
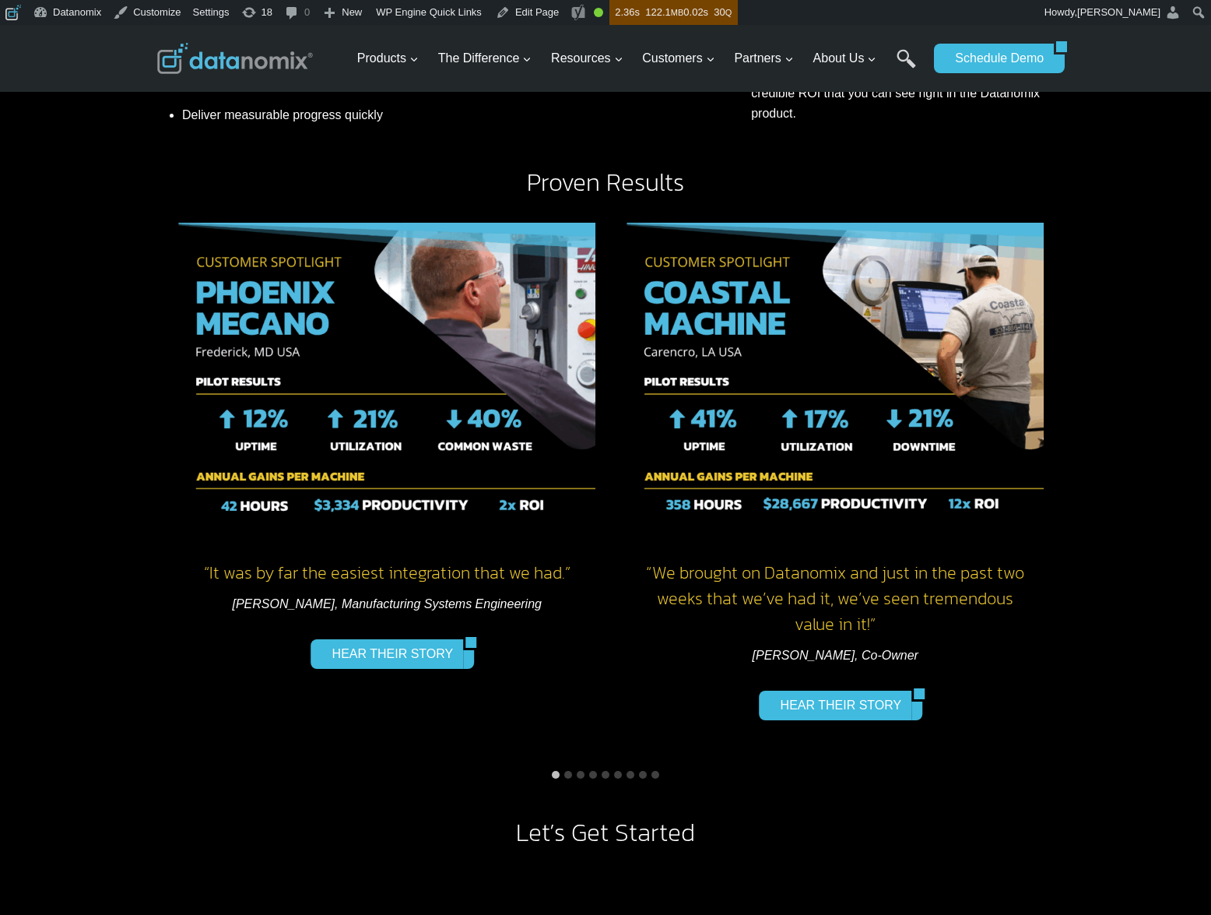
drag, startPoint x: 736, startPoint y: 439, endPoint x: 559, endPoint y: 445, distance: 176.8
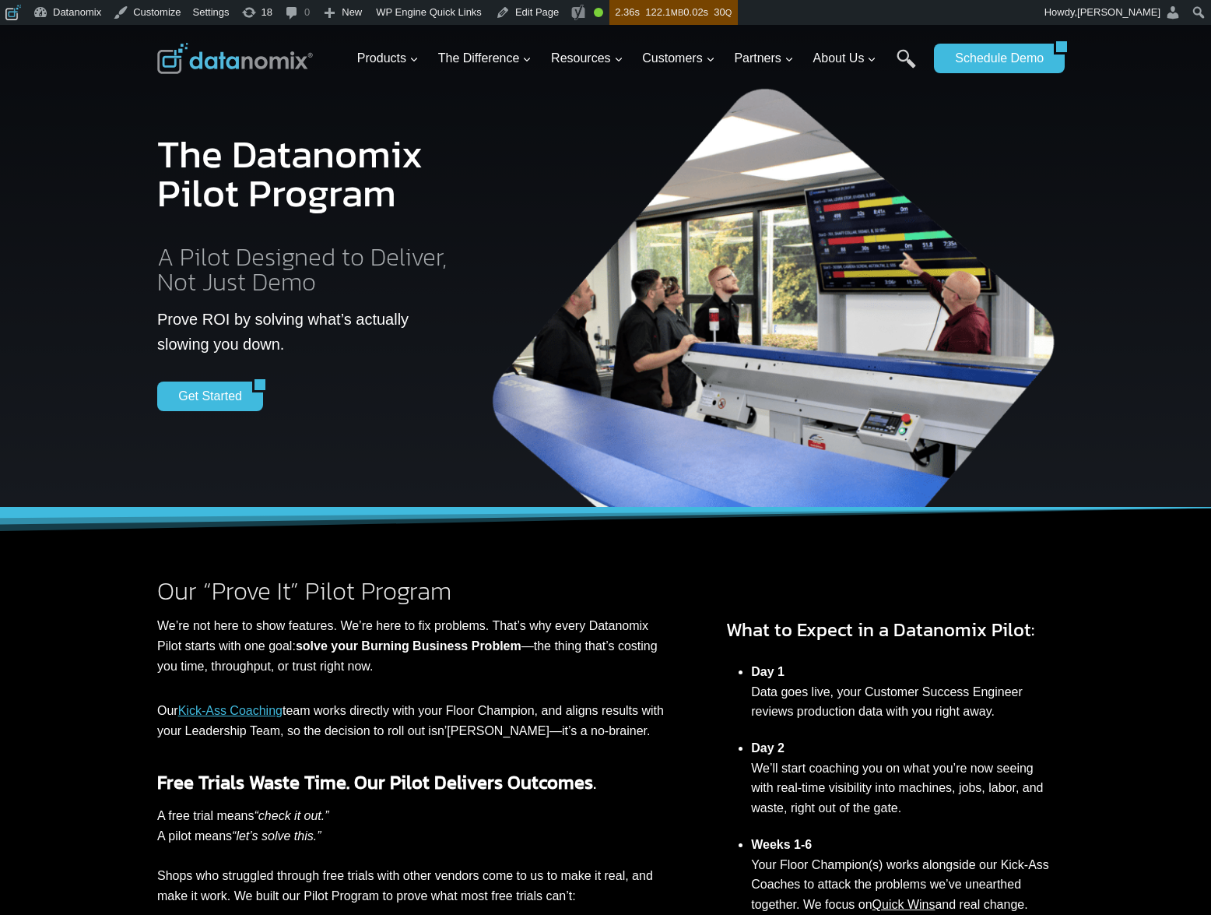
scroll to position [0, 0]
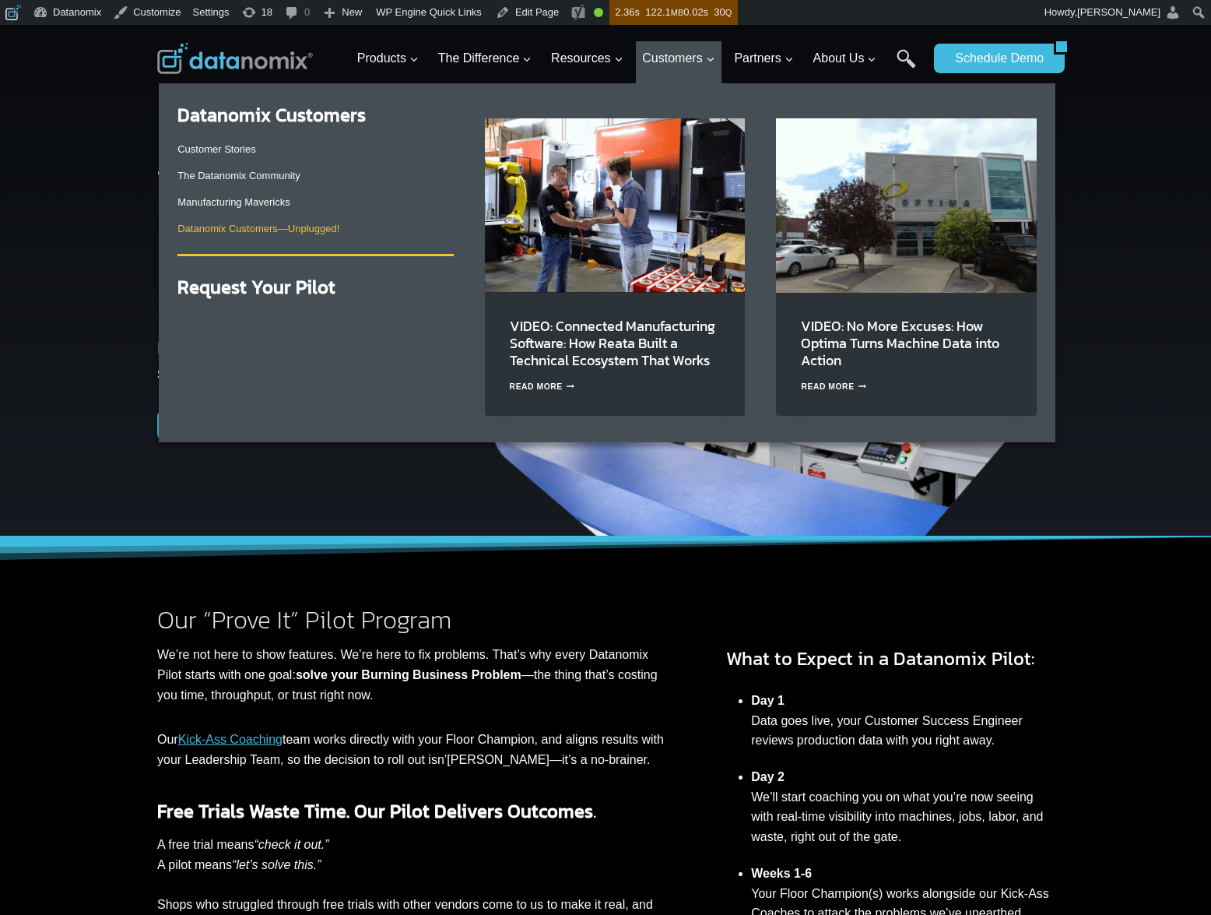
click at [318, 227] on link "Datanomix Customers—Unplugged!" at bounding box center [258, 229] width 162 height 12
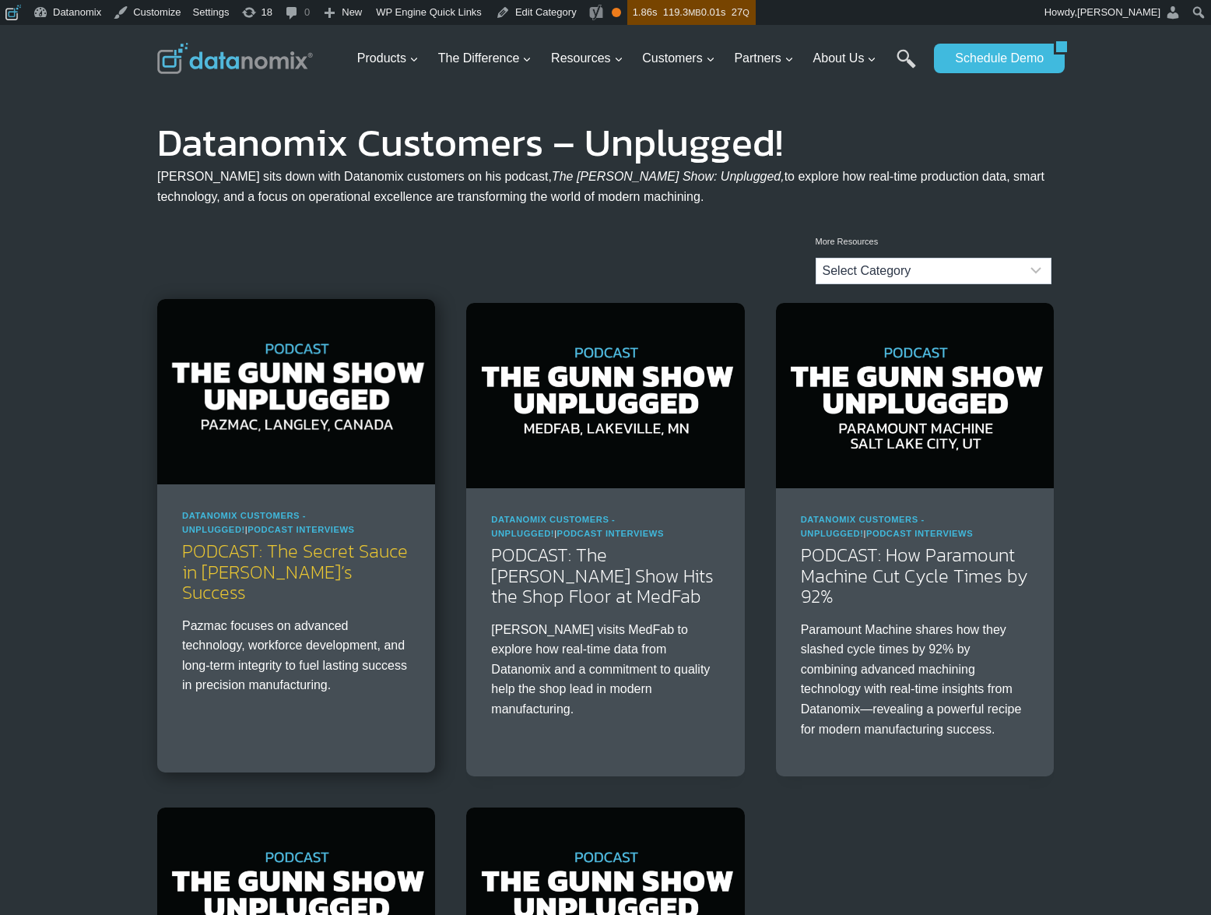
click at [329, 552] on link "PODCAST: The Secret Sauce in Pazmac’s Success" at bounding box center [295, 571] width 226 height 69
